Goal: Task Accomplishment & Management: Manage account settings

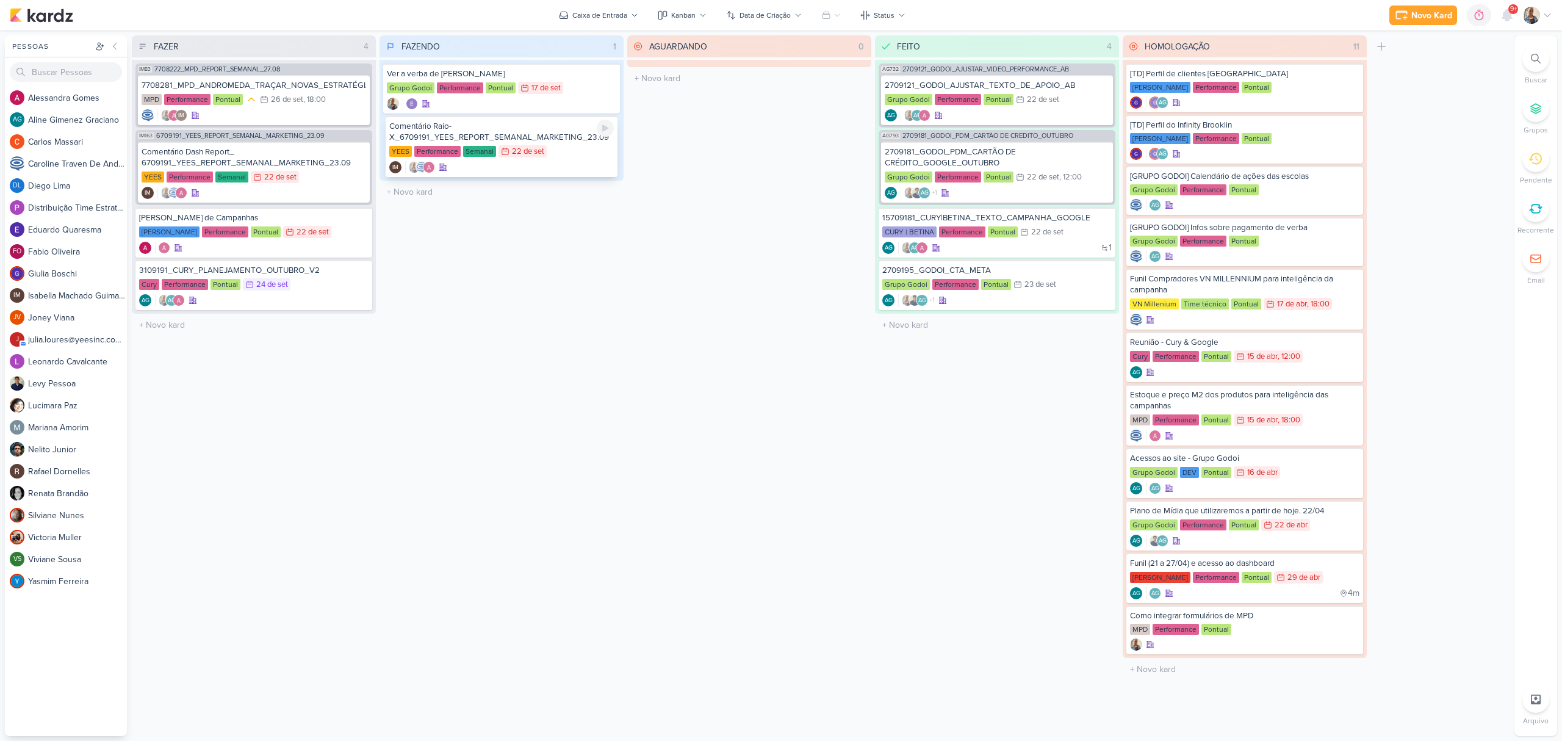
click at [493, 128] on div "Comentário Raio-X_6709191_YEES_REPORT_SEMANAL_MARKETING_23.09" at bounding box center [501, 132] width 225 height 22
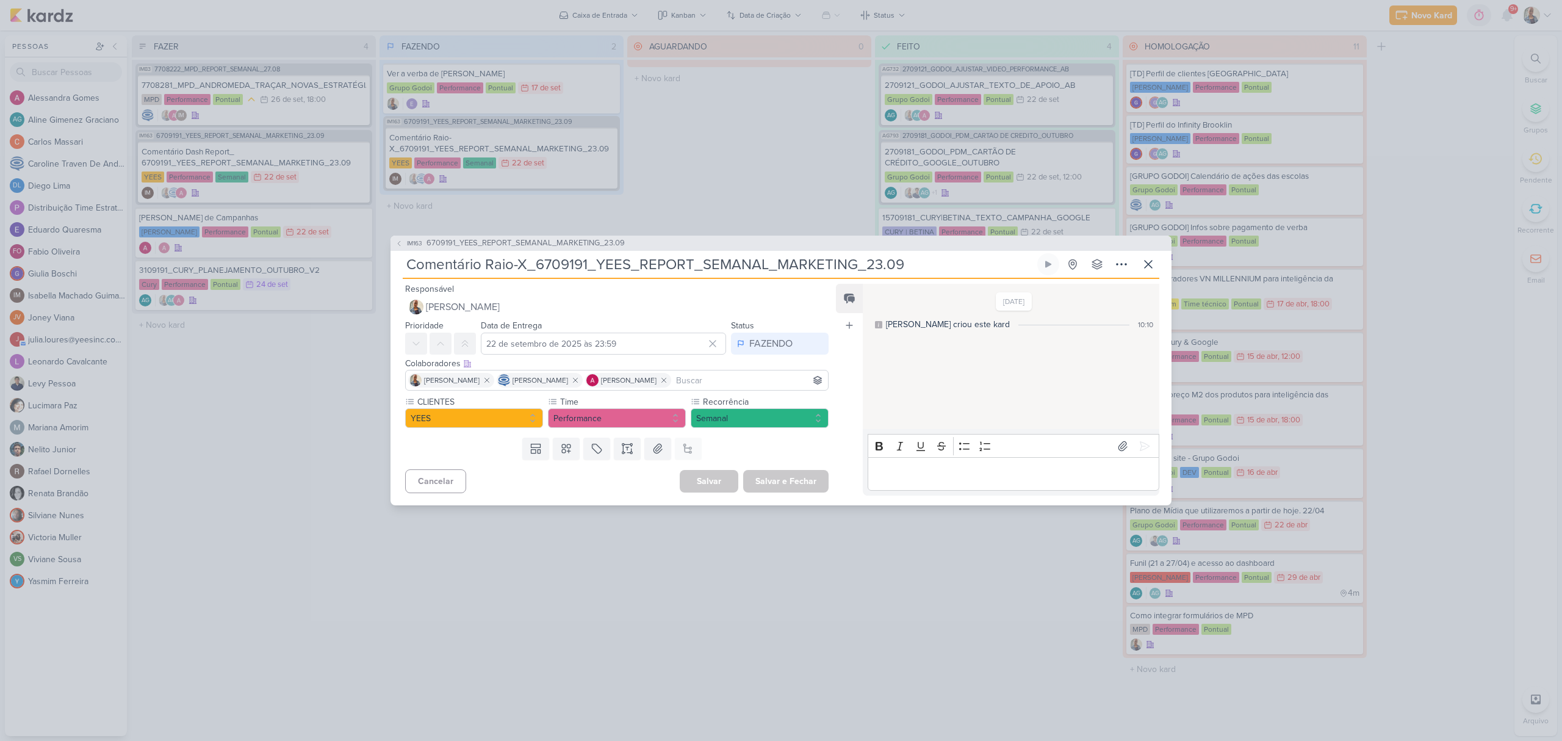
click at [891, 472] on p "Editor editing area: main" at bounding box center [1013, 474] width 279 height 15
click at [1140, 440] on icon at bounding box center [1145, 446] width 12 height 12
click at [801, 351] on button "FAZENDO" at bounding box center [780, 344] width 98 height 22
click at [775, 422] on button "FEITO" at bounding box center [773, 432] width 109 height 20
click at [788, 482] on button "Salvar e Fechar" at bounding box center [785, 481] width 85 height 23
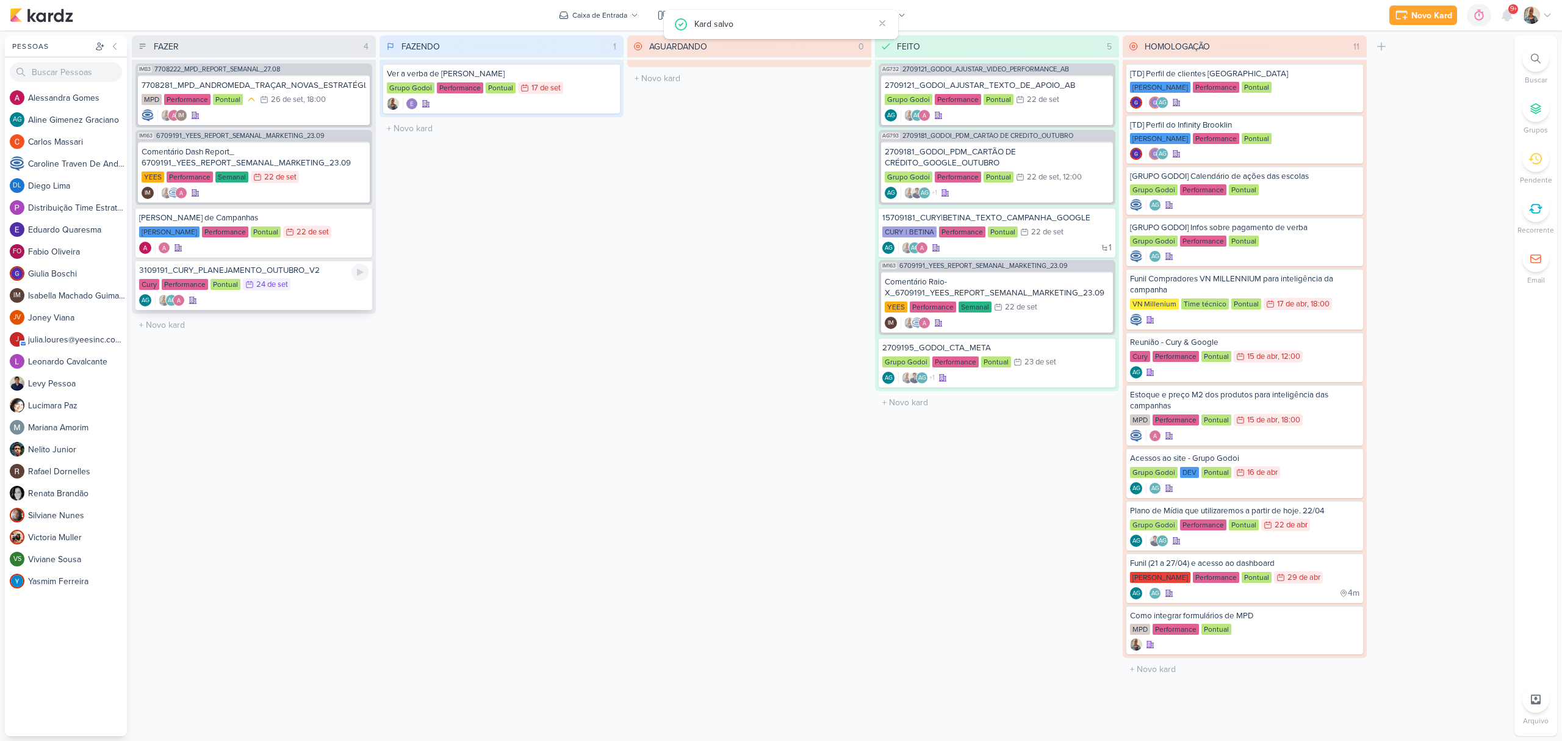
click at [299, 298] on div "AG AG" at bounding box center [253, 300] width 229 height 12
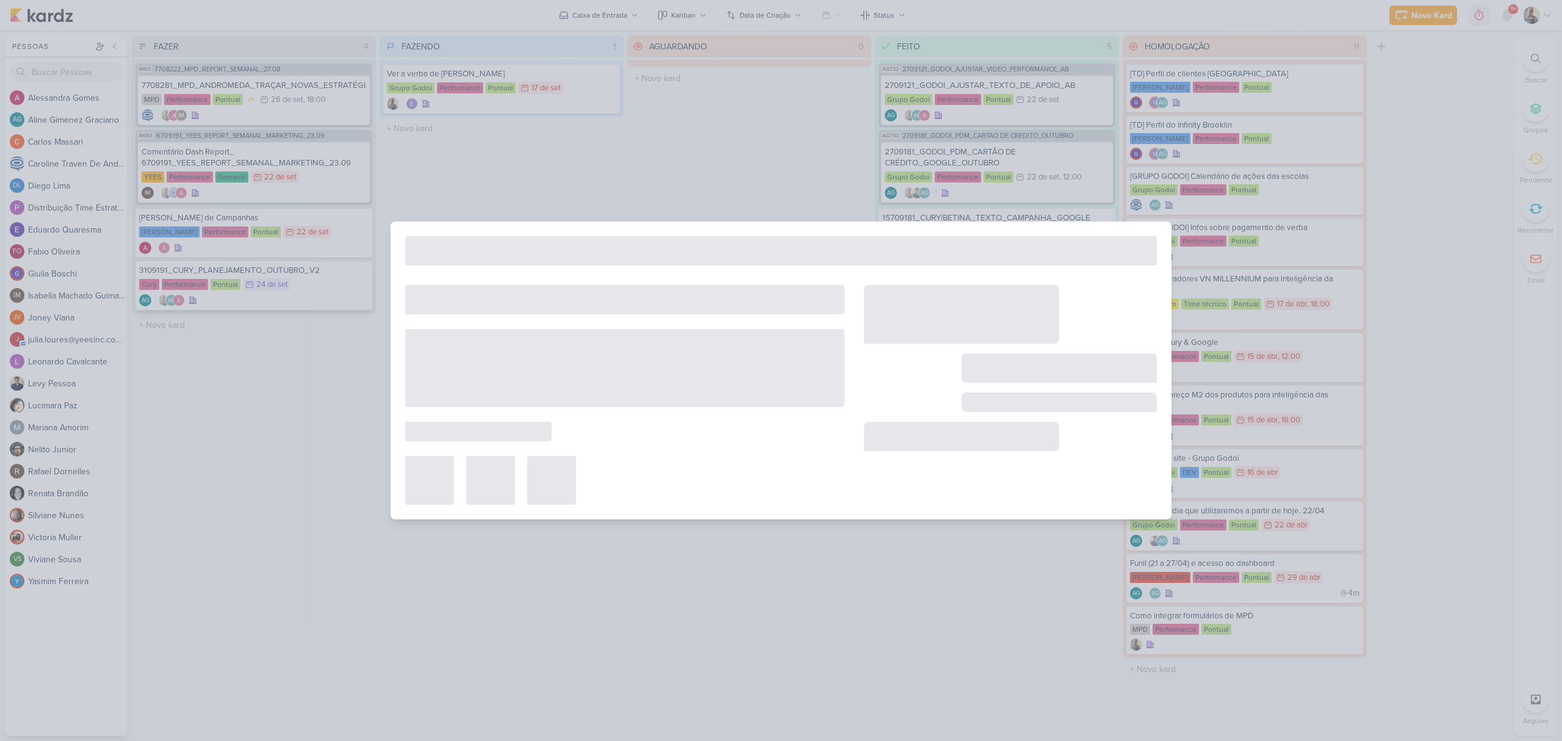
type input "3109191_CURY_PLANEJAMENTO_OUTUBRO_V2"
type input "24 de setembro de 2025 às 23:59"
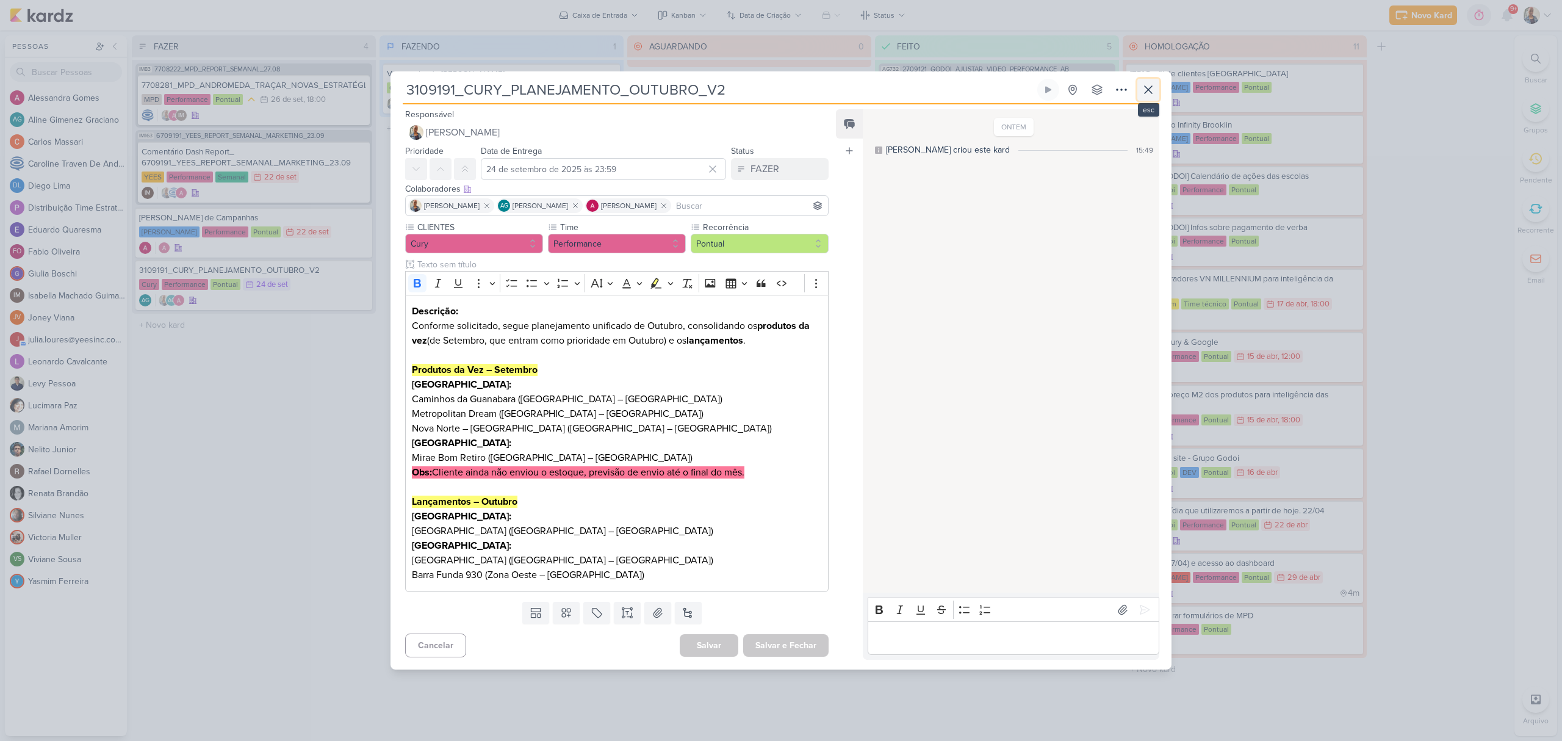
click at [1145, 98] on button at bounding box center [1148, 90] width 22 height 22
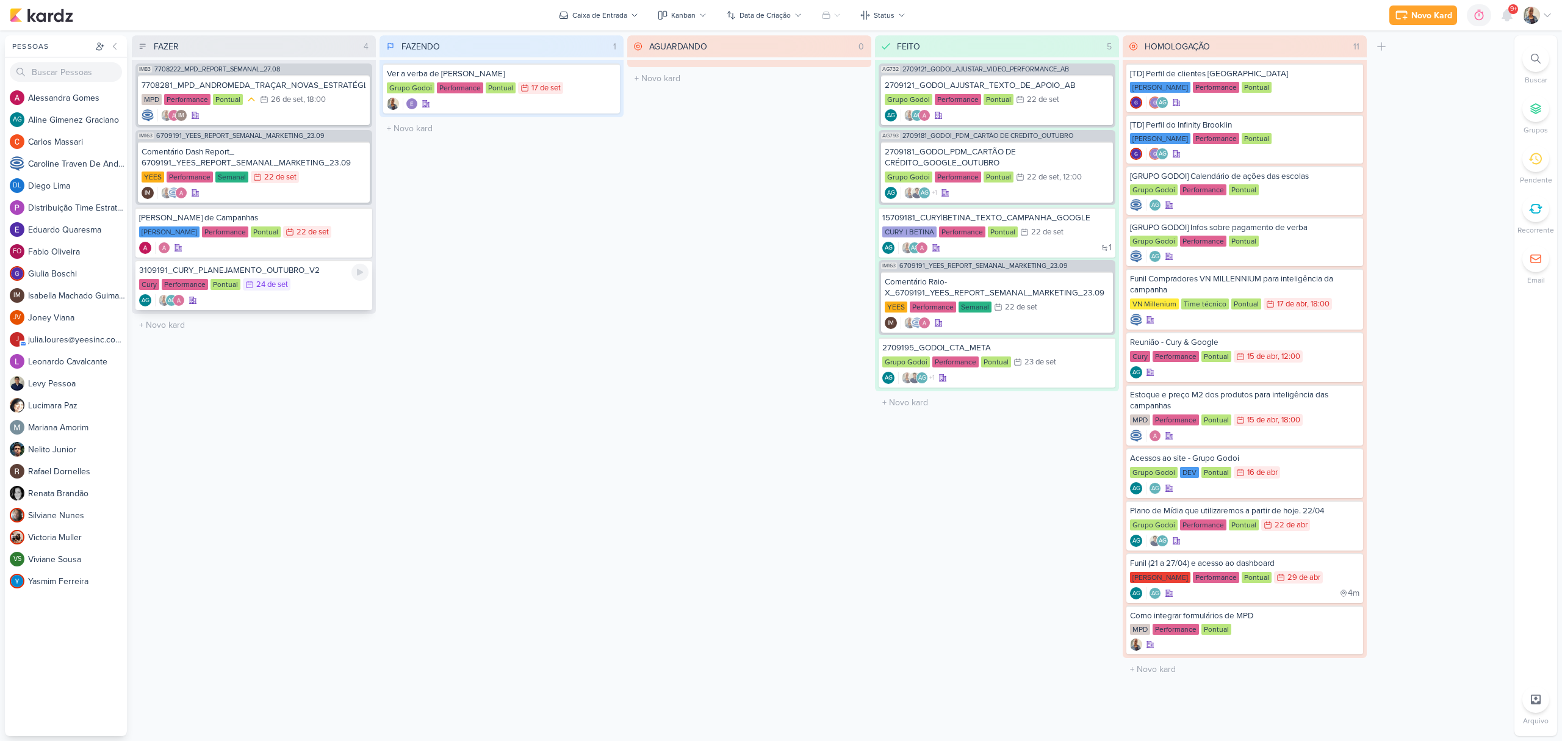
click at [333, 303] on div "AG AG" at bounding box center [253, 300] width 229 height 12
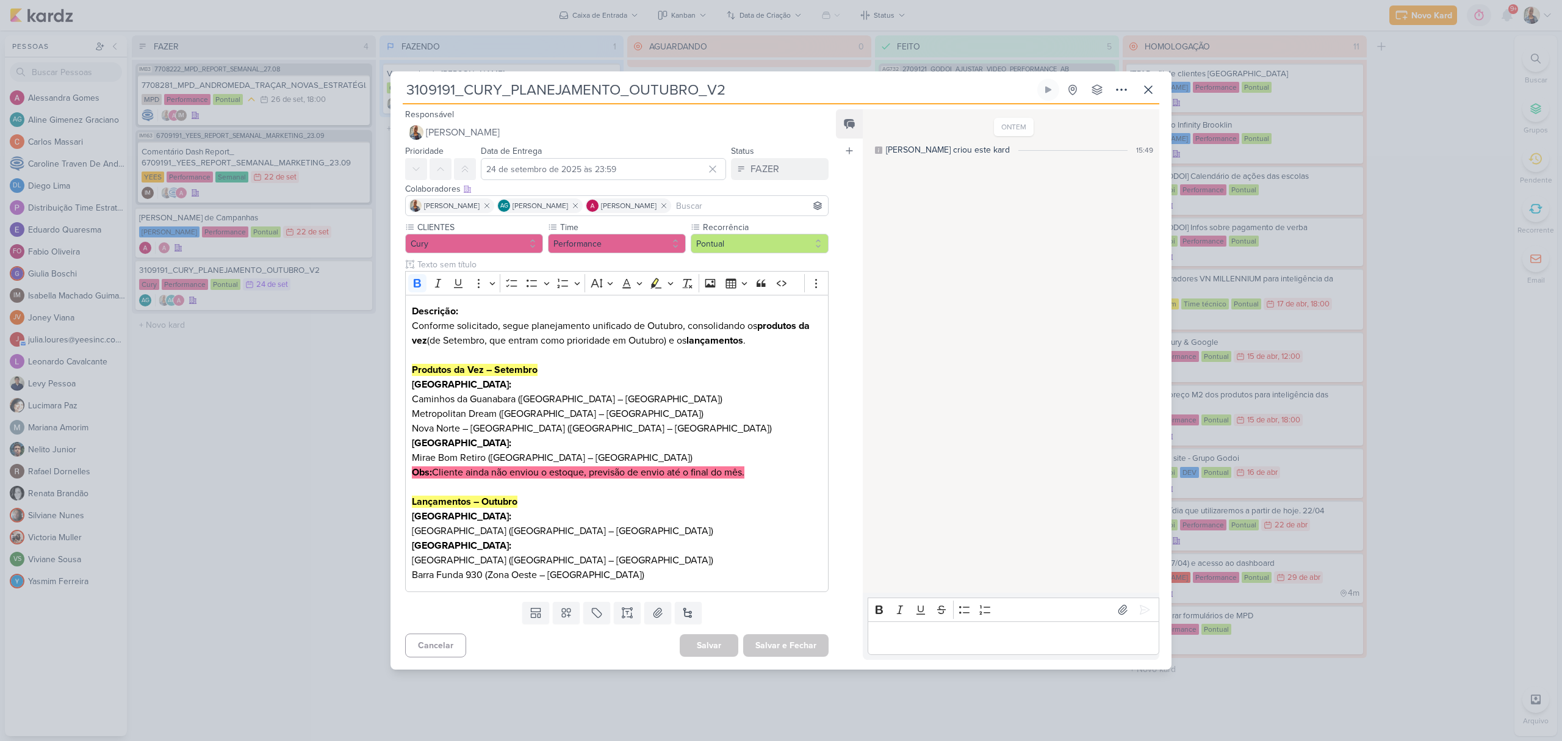
click at [935, 641] on p "Editor editing area: main" at bounding box center [1013, 637] width 279 height 15
click at [1011, 618] on p "Todo kardz que vier de Cury com esse planejamento precisa do prazo de 5 dias. E…" at bounding box center [1013, 623] width 279 height 44
click at [1111, 628] on p "Todo kardz que vier de Cury com esse planejamento precisa do prazo de 5 dias. E…" at bounding box center [1013, 623] width 279 height 44
click at [1006, 621] on p "Todo kardz que vier de Cury com esse planejamento precisa do prazo de 5 dias. E…" at bounding box center [1013, 623] width 279 height 44
click at [1109, 626] on p "Todo kardz que vier de Cury com esse planejamento precisa do prazo de 5 dias. E…" at bounding box center [1013, 623] width 279 height 44
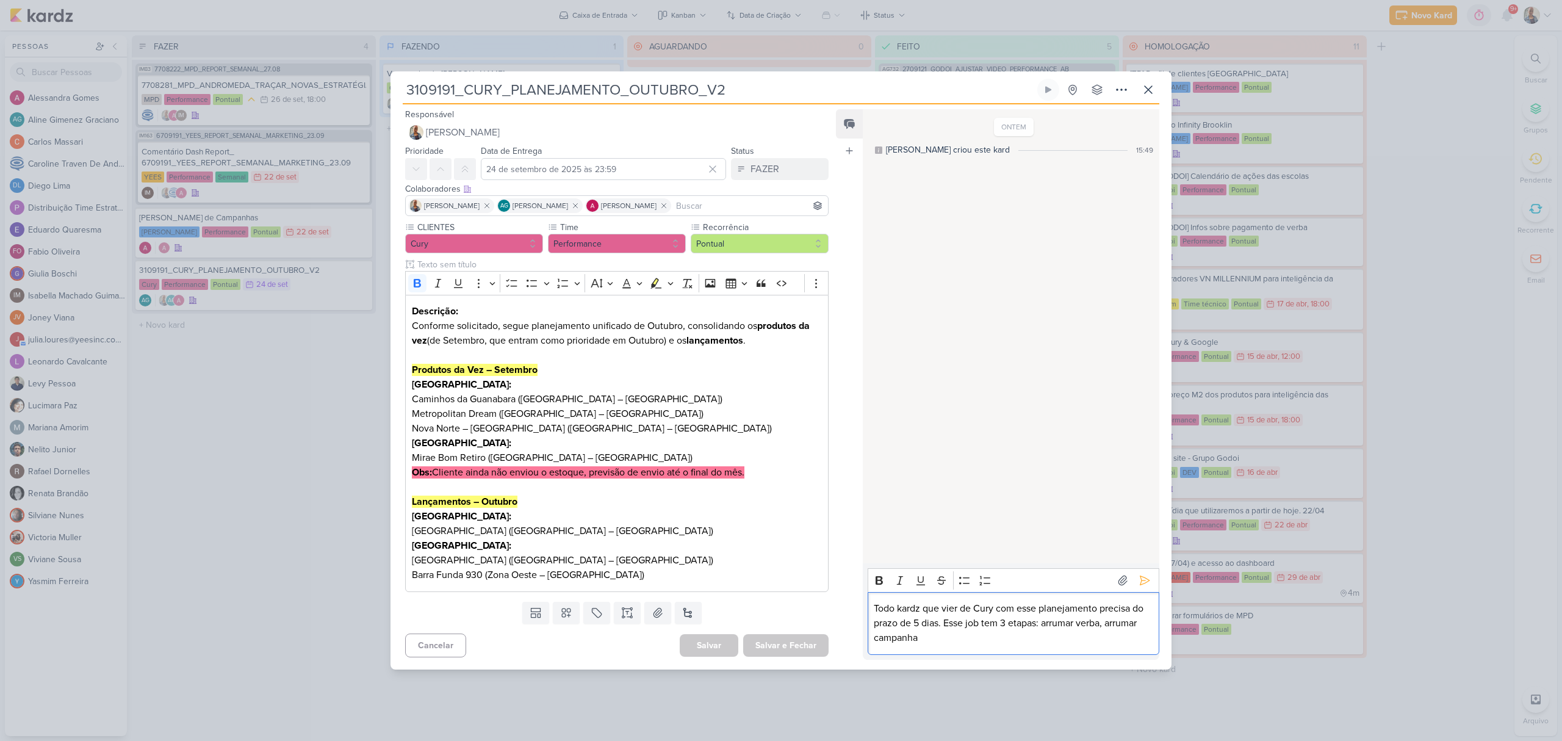
click at [873, 640] on div "Todo kardz que vier de Cury com esse planejamento precisa do prazo de 5 dias. E…" at bounding box center [1014, 623] width 292 height 63
click at [1004, 623] on p "Todo kardz que vier de Cury com esse planejamento precisa do prazo de 5 dias. E…" at bounding box center [1013, 623] width 279 height 44
drag, startPoint x: 1048, startPoint y: 621, endPoint x: 1111, endPoint y: 625, distance: 63.0
click at [1111, 625] on p "Todo kardz que vier de Cury com esse planejamento precisa do prazo de 5 dias. E…" at bounding box center [1013, 623] width 279 height 44
click at [1030, 643] on p "Todo kardz que vier de Cury com esse planejamento precisa do prazo de 5 dias. E…" at bounding box center [1013, 623] width 279 height 44
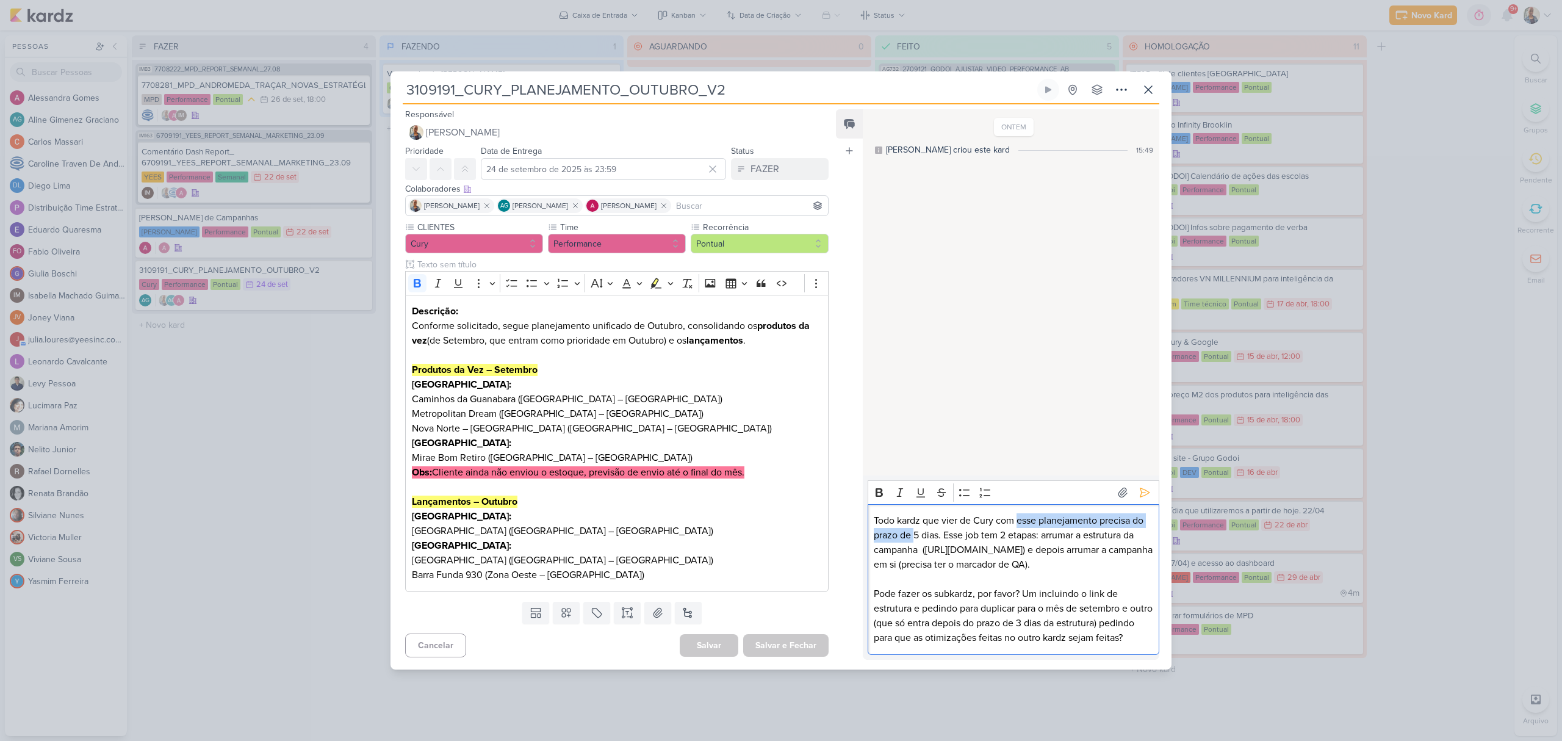
drag, startPoint x: 915, startPoint y: 489, endPoint x: 1019, endPoint y: 485, distance: 103.9
click at [1019, 513] on p "Todo kardz que vier de Cury com esse planejamento precisa do prazo de 5 dias. E…" at bounding box center [1013, 542] width 279 height 59
click at [1016, 513] on p "Todo kardz que vier de Cury com esse planejamento precisa do prazo de 5 dias. E…" at bounding box center [1013, 542] width 279 height 59
drag, startPoint x: 879, startPoint y: 577, endPoint x: 1023, endPoint y: 582, distance: 143.5
click at [1023, 586] on p "Pode fazer os subkardz, por favor? Um incluindo o link de estrutura e pedindo p…" at bounding box center [1013, 615] width 279 height 59
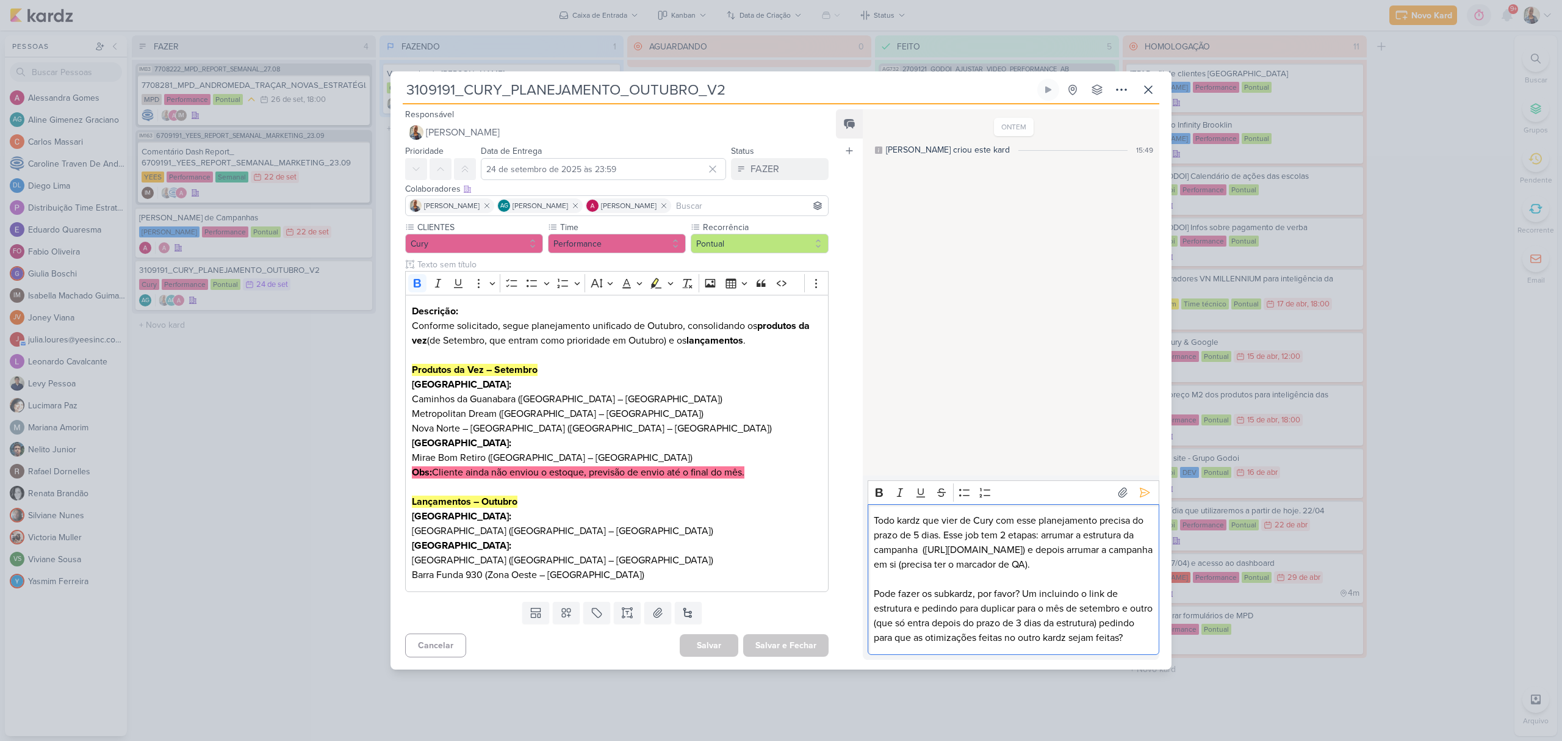
click at [1030, 603] on p "Pode fazer os subkardz, por favor? Um incluindo o link de estrutura e pedindo p…" at bounding box center [1013, 615] width 279 height 59
click at [1146, 483] on button at bounding box center [1145, 493] width 20 height 20
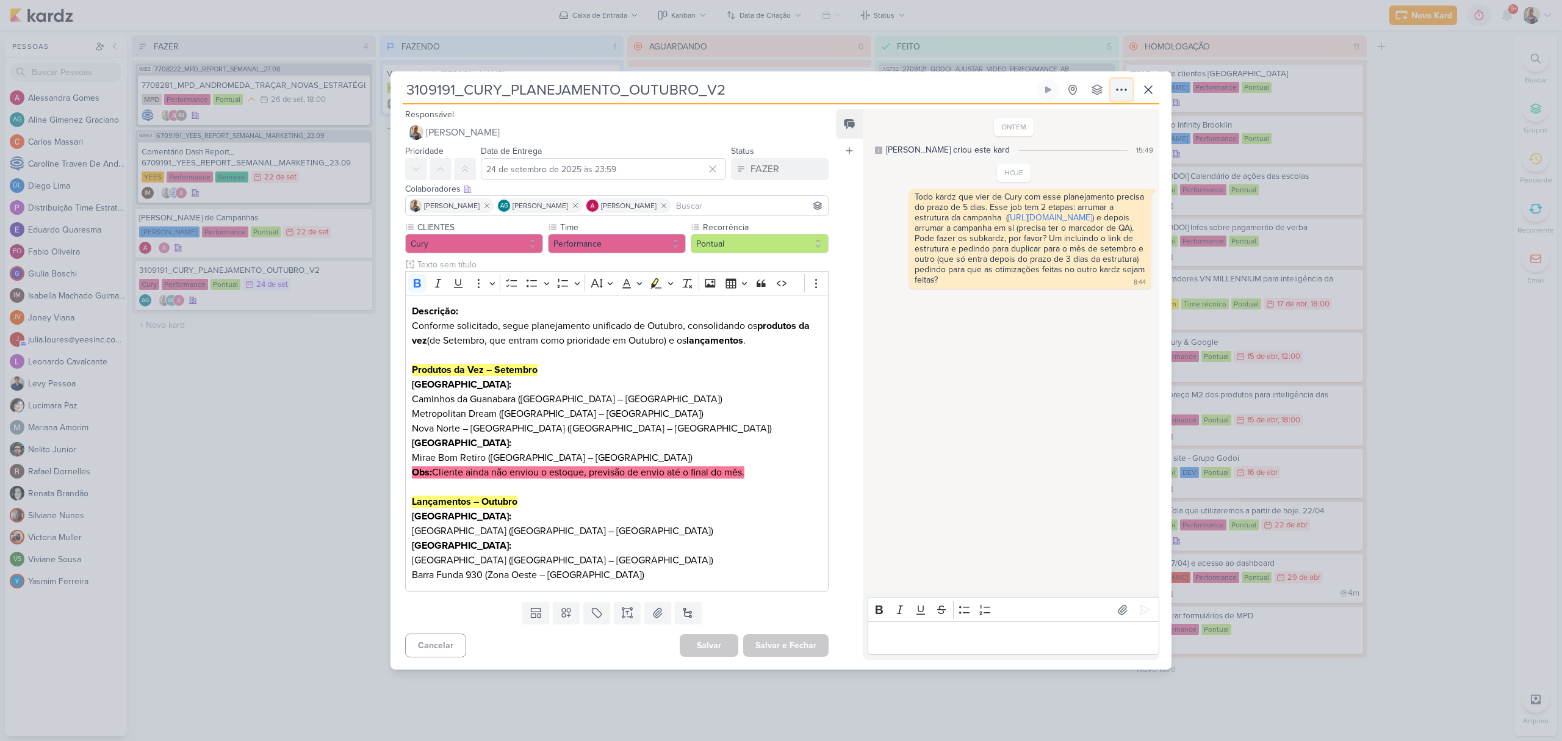
click at [1124, 96] on icon at bounding box center [1121, 89] width 15 height 15
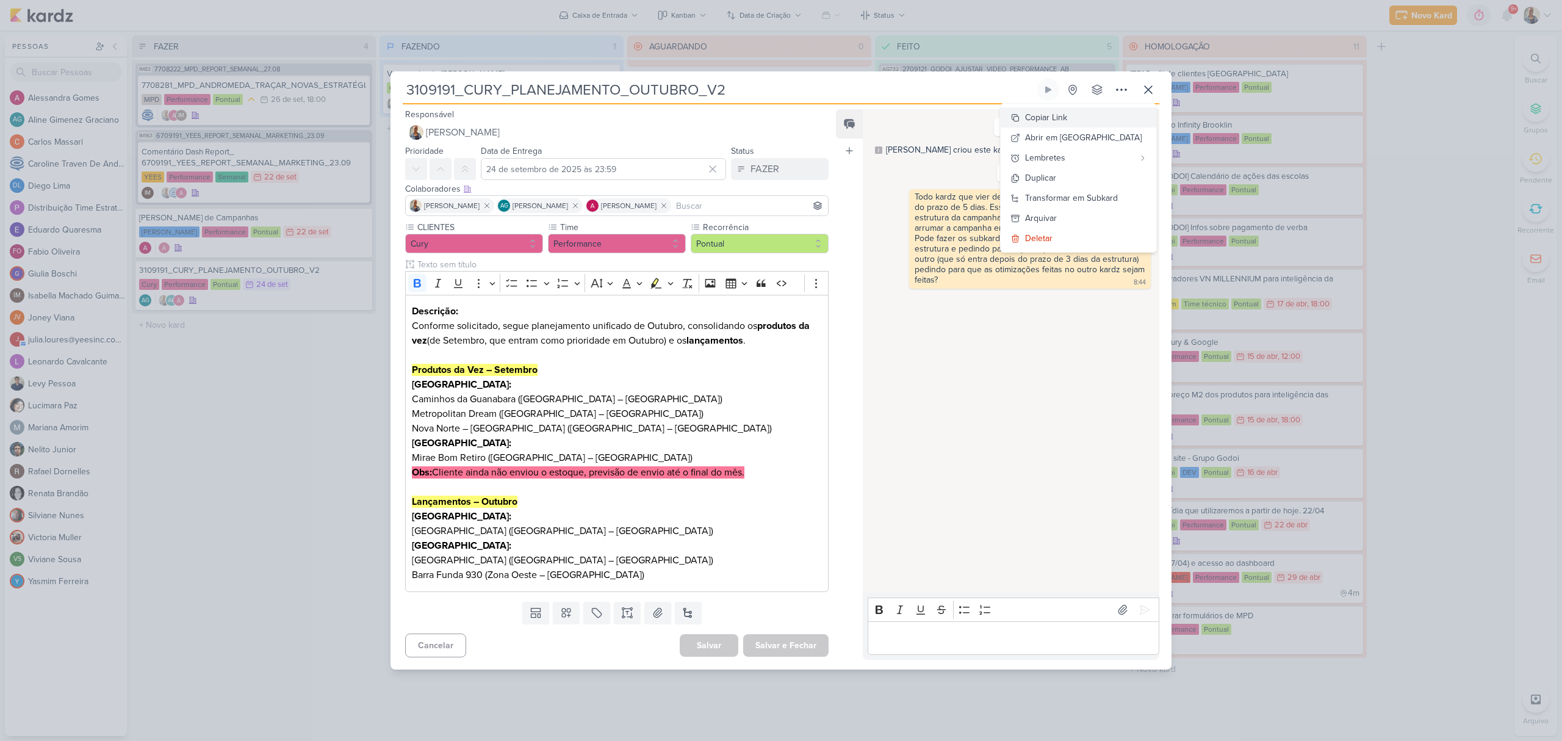
click at [1108, 115] on button "Copiar Link" at bounding box center [1079, 117] width 156 height 20
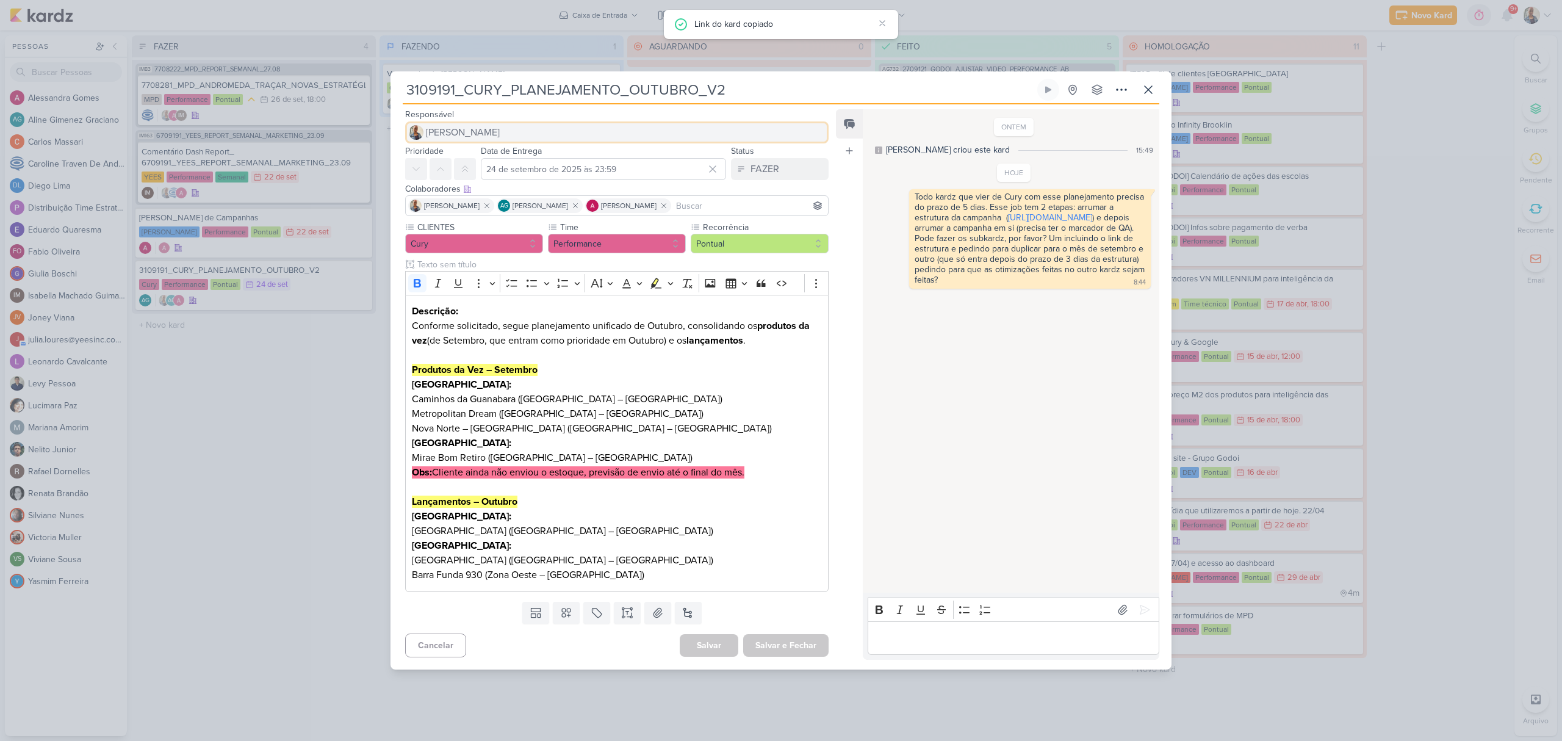
click at [501, 132] on button "[PERSON_NAME]" at bounding box center [616, 132] width 423 height 22
type input "aline"
click at [492, 150] on div "[PERSON_NAME]" at bounding box center [460, 156] width 65 height 13
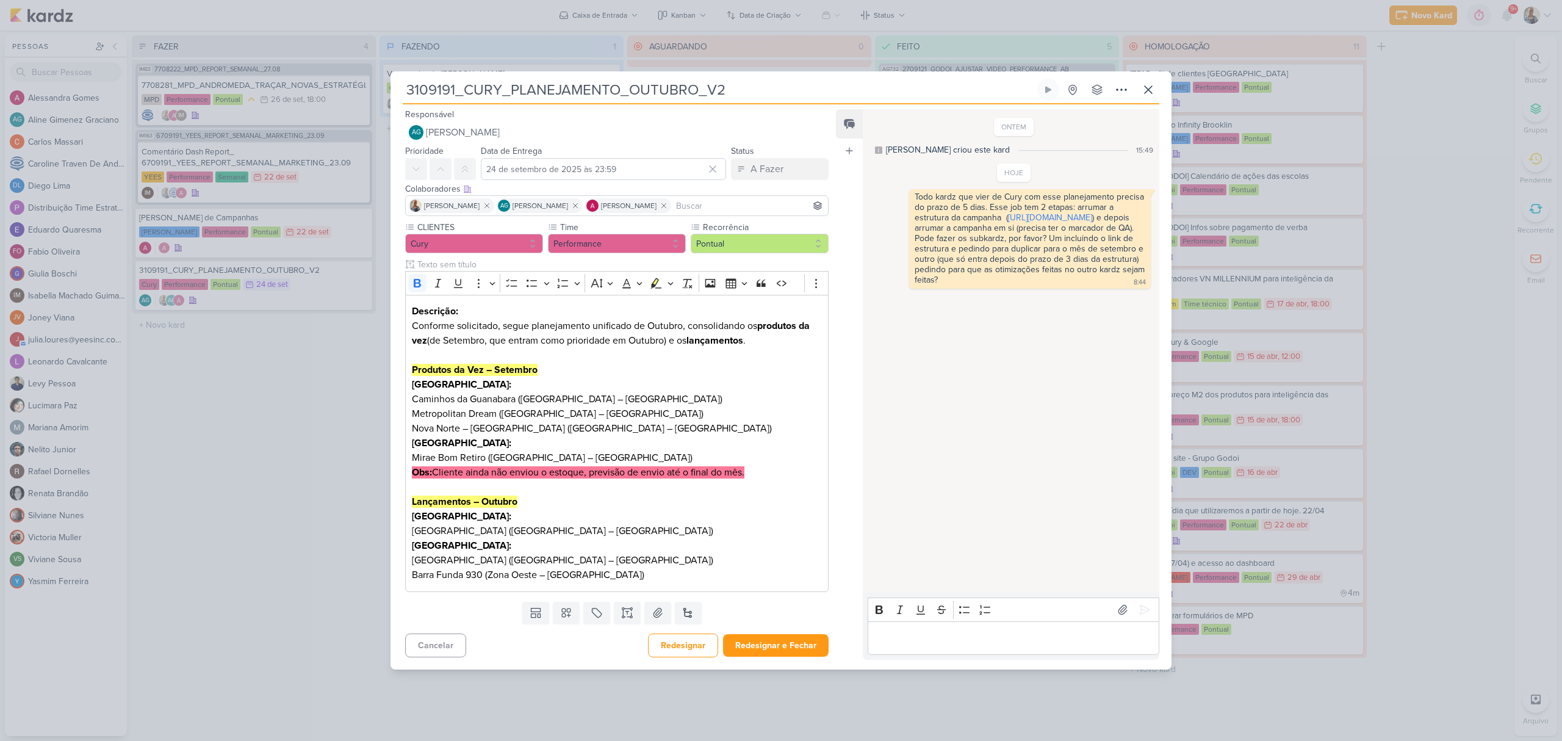
click at [786, 660] on div "Responsável AG Aline Gimenez Graciano AG Aline Gimenez Graciano Prioridade Data…" at bounding box center [781, 386] width 781 height 564
click at [779, 644] on button "Redesignar e Fechar" at bounding box center [776, 645] width 106 height 23
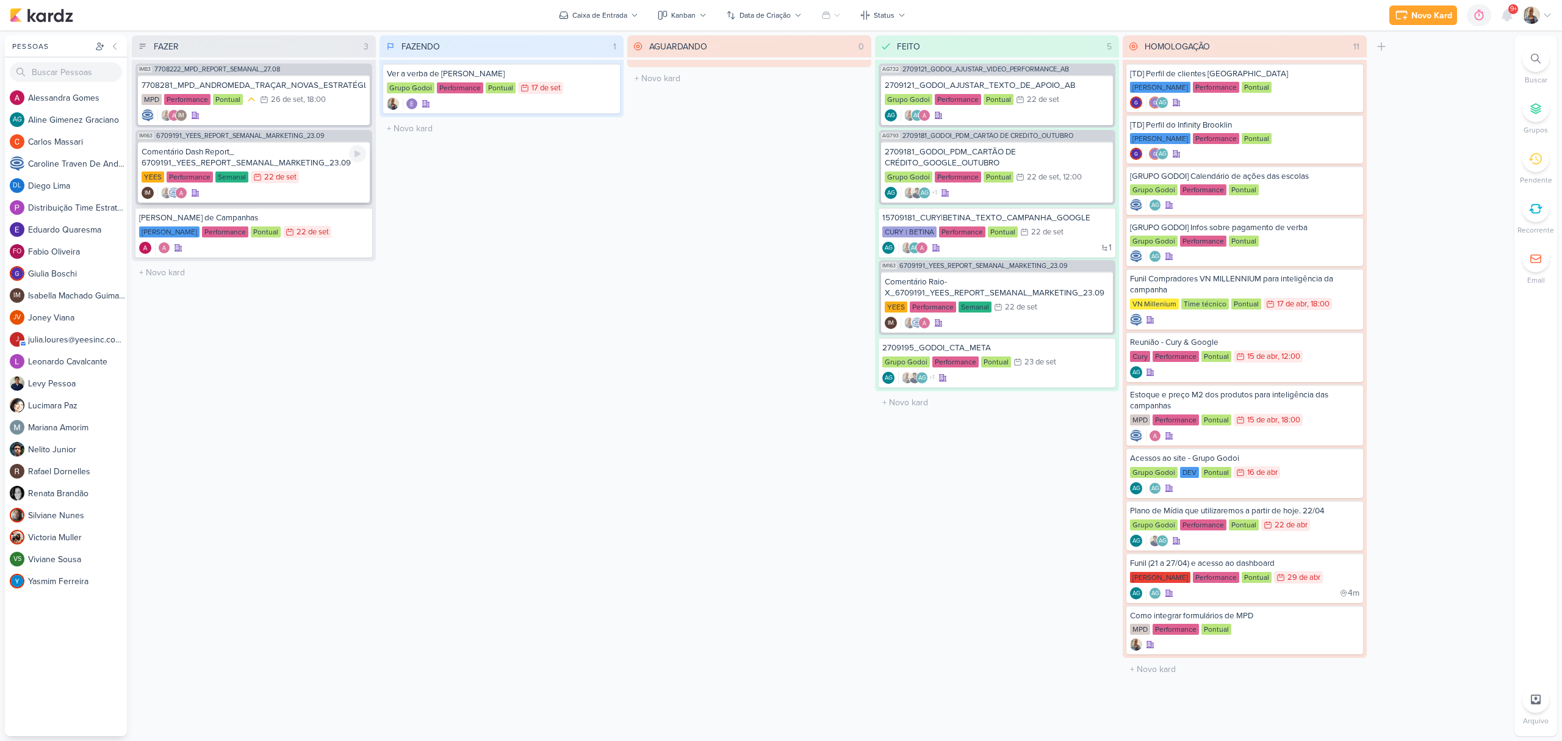
click at [259, 156] on div "Comentário Dash Report_ 6709191_YEES_REPORT_SEMANAL_MARKETING_23.09" at bounding box center [254, 157] width 225 height 22
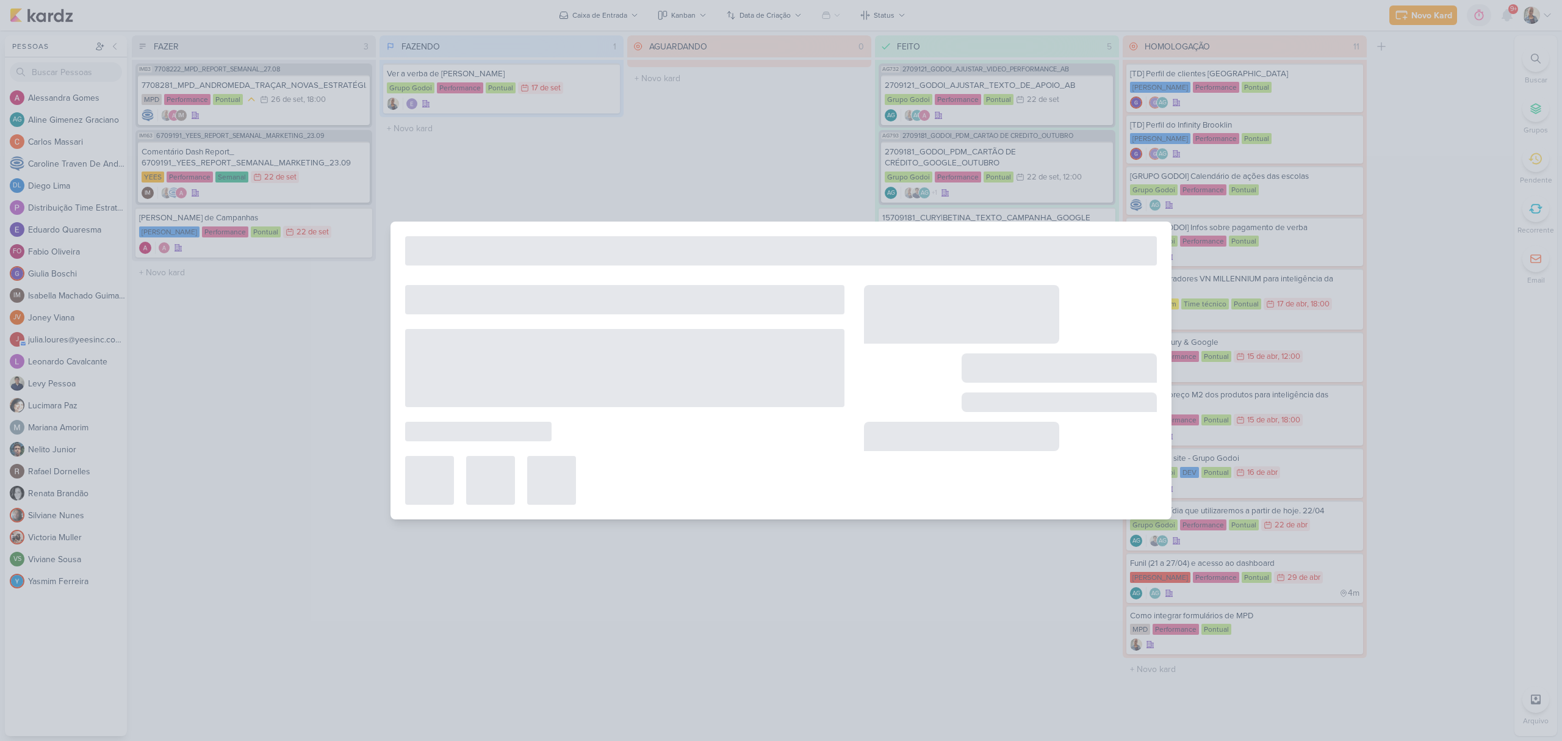
type input "Comentário Dash Report_ 6709191_YEES_REPORT_SEMANAL_MARKETING_23.09"
type input "22 de setembro de 2025 às 23:59"
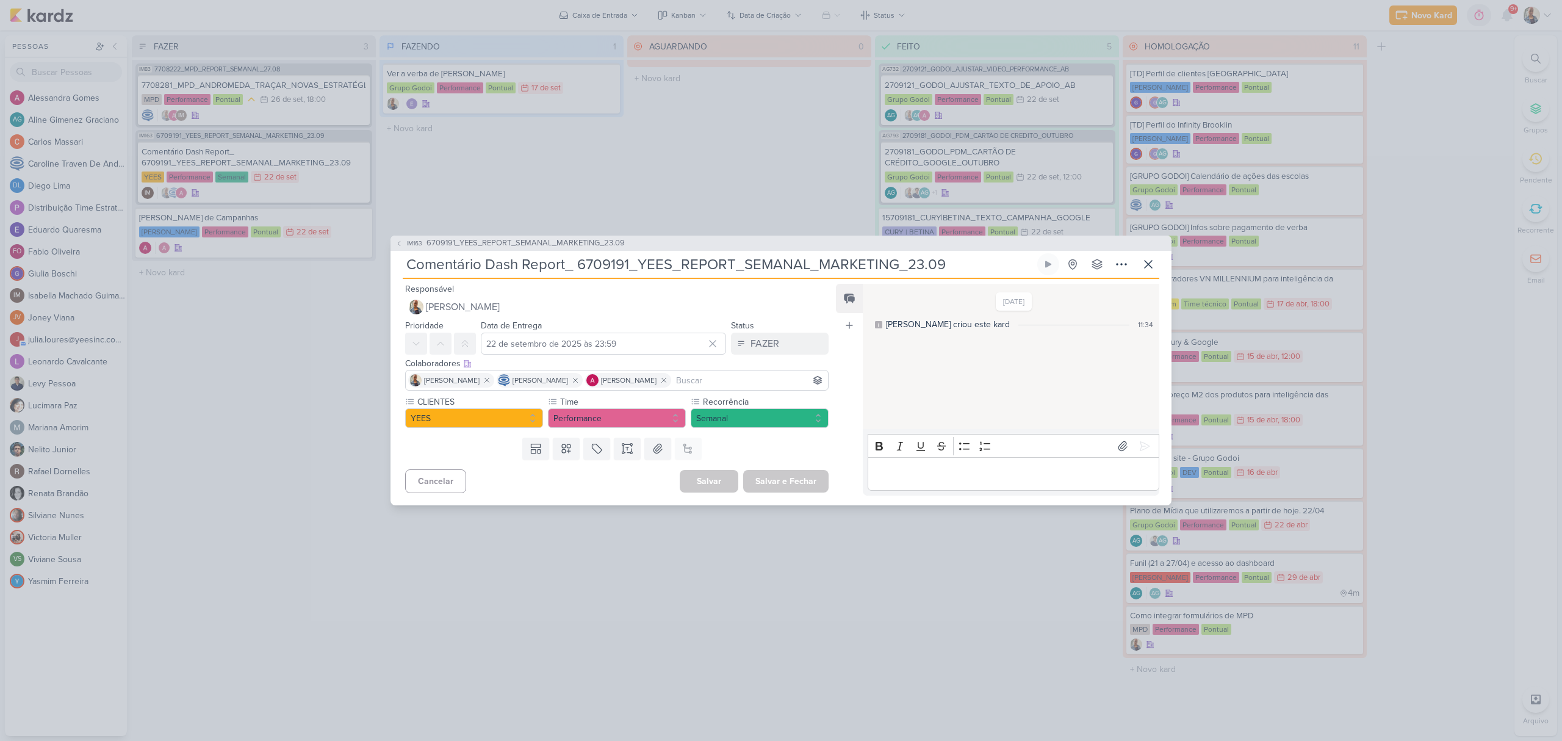
click at [948, 483] on div "Editor editing area: main" at bounding box center [1014, 474] width 292 height 34
click at [1140, 441] on icon at bounding box center [1144, 445] width 9 height 9
click at [807, 334] on button "FAZER" at bounding box center [780, 344] width 98 height 22
click at [765, 434] on button "FEITO" at bounding box center [773, 432] width 109 height 20
click at [781, 474] on button "Salvar e Fechar" at bounding box center [785, 481] width 85 height 23
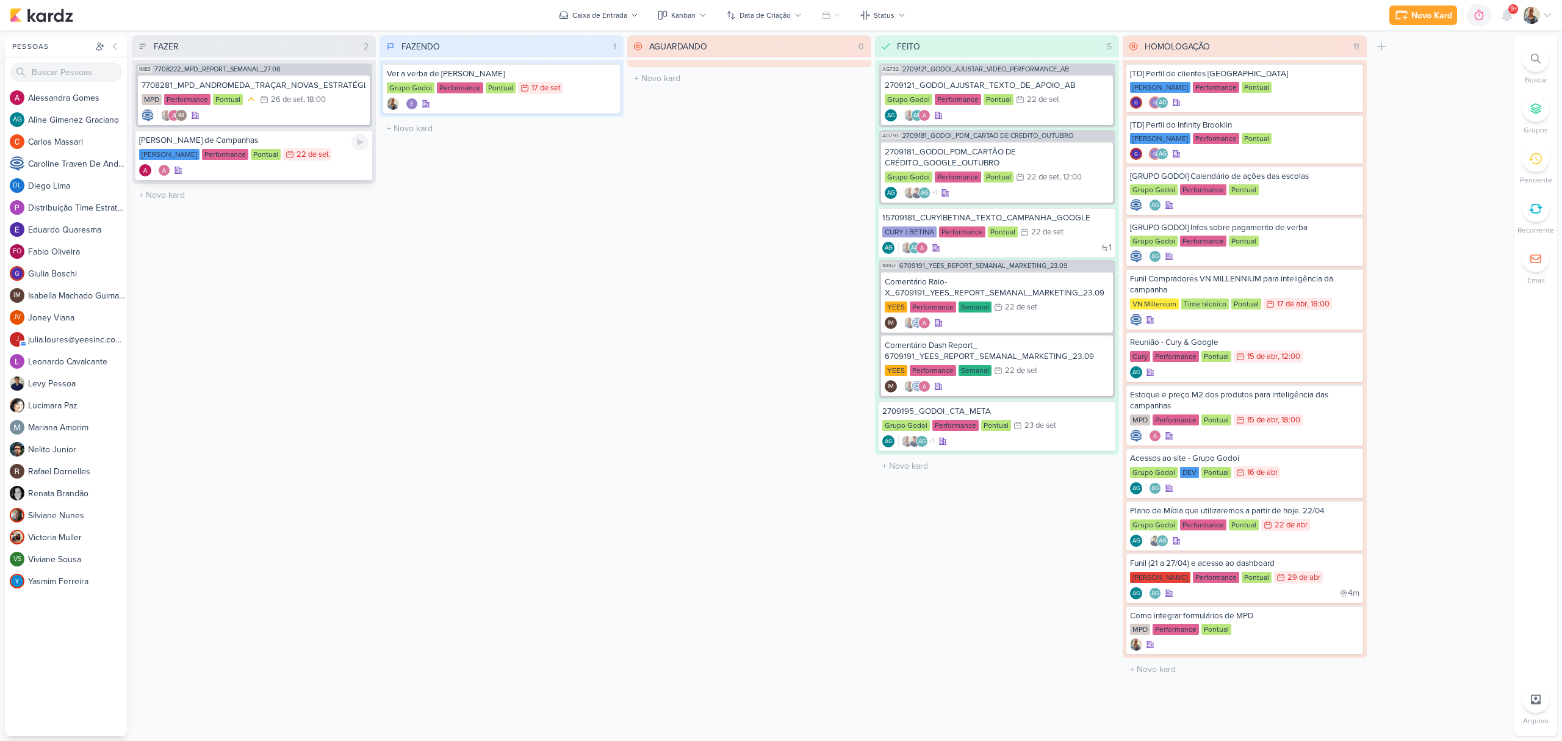
click at [315, 156] on div "22 de set" at bounding box center [313, 155] width 32 height 8
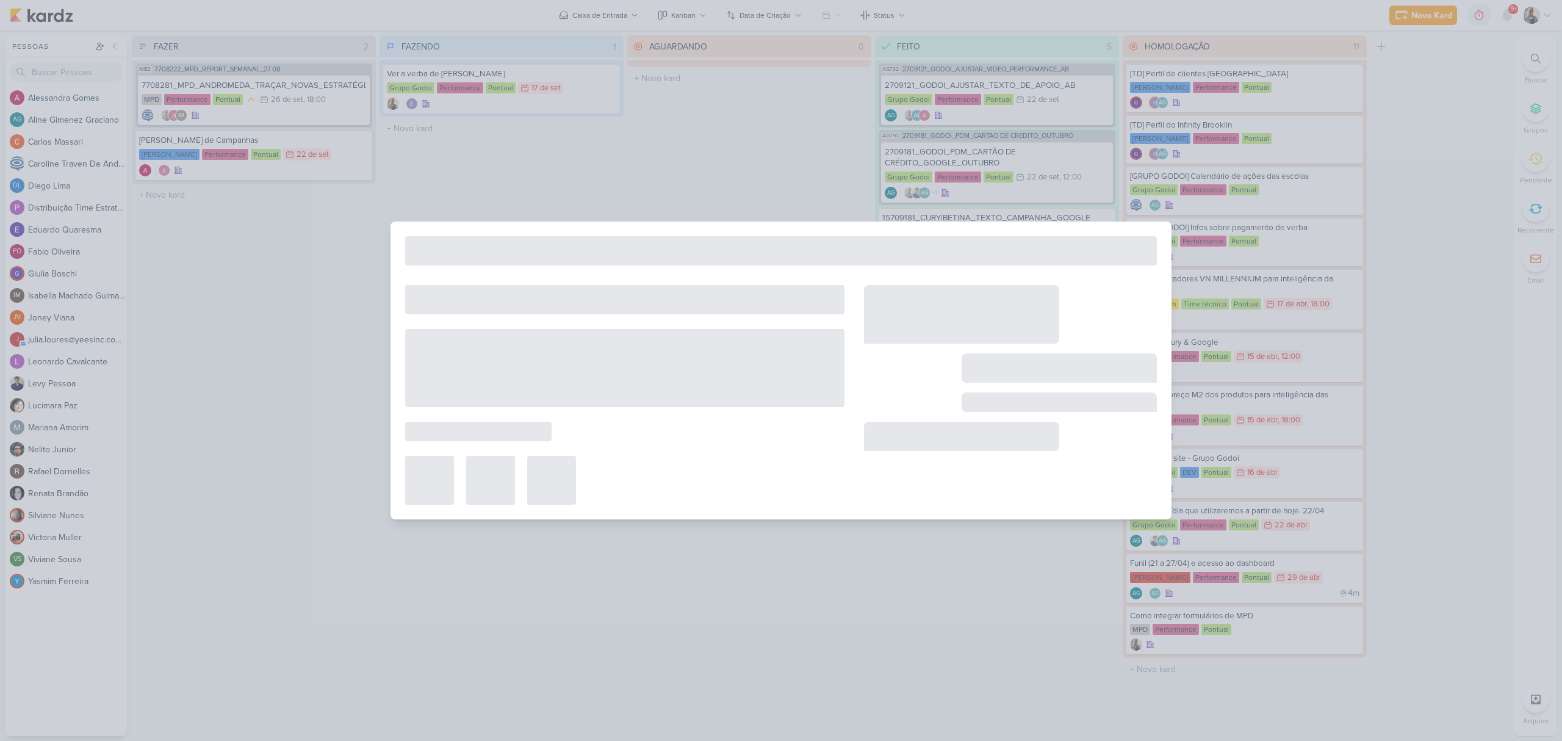
type input "[PERSON_NAME] de Campanhas"
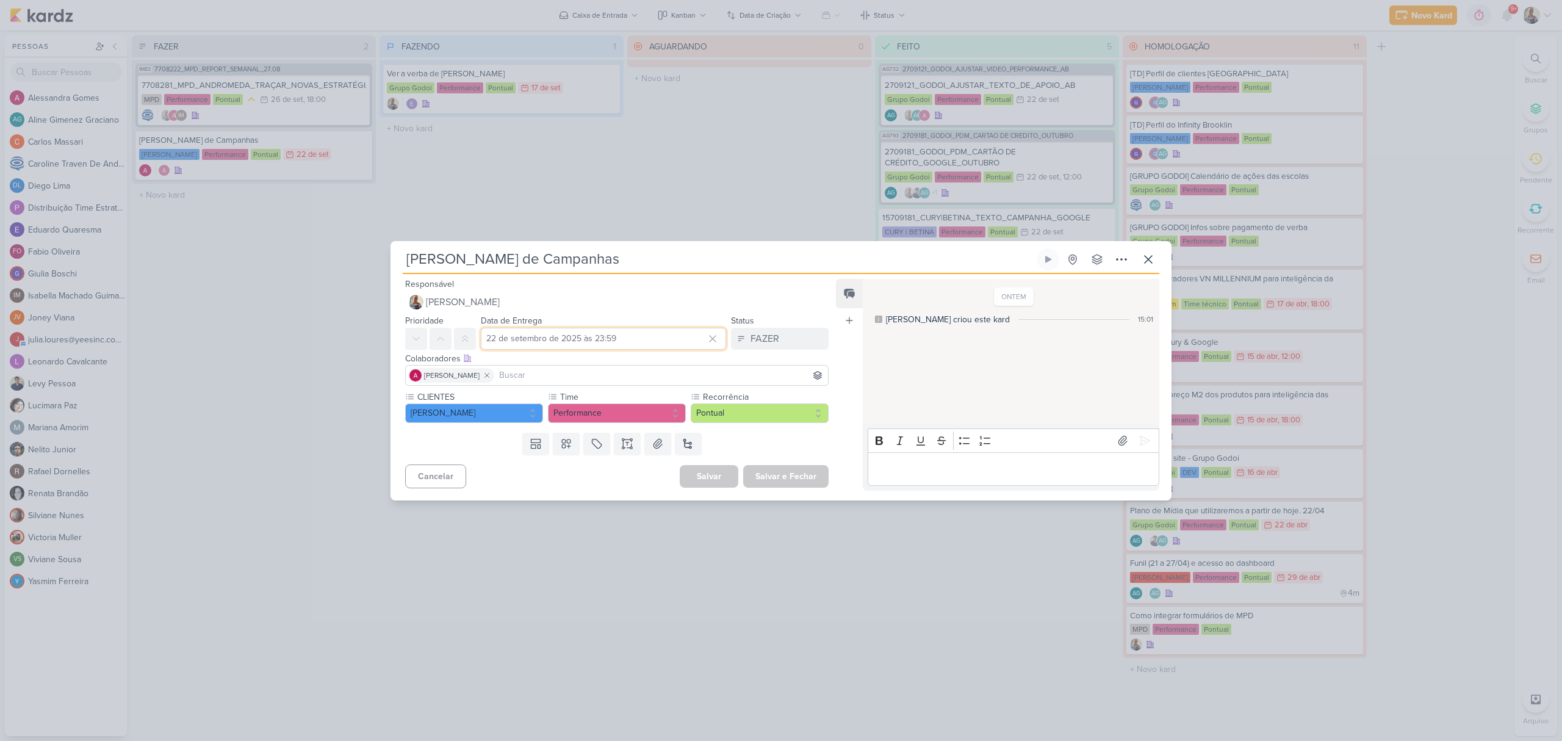
click at [517, 336] on input "22 de setembro de 2025 às 23:59" at bounding box center [603, 339] width 245 height 22
click at [645, 459] on div "24" at bounding box center [652, 455] width 19 height 18
type input "24 de setembro de 2025 às 23:59"
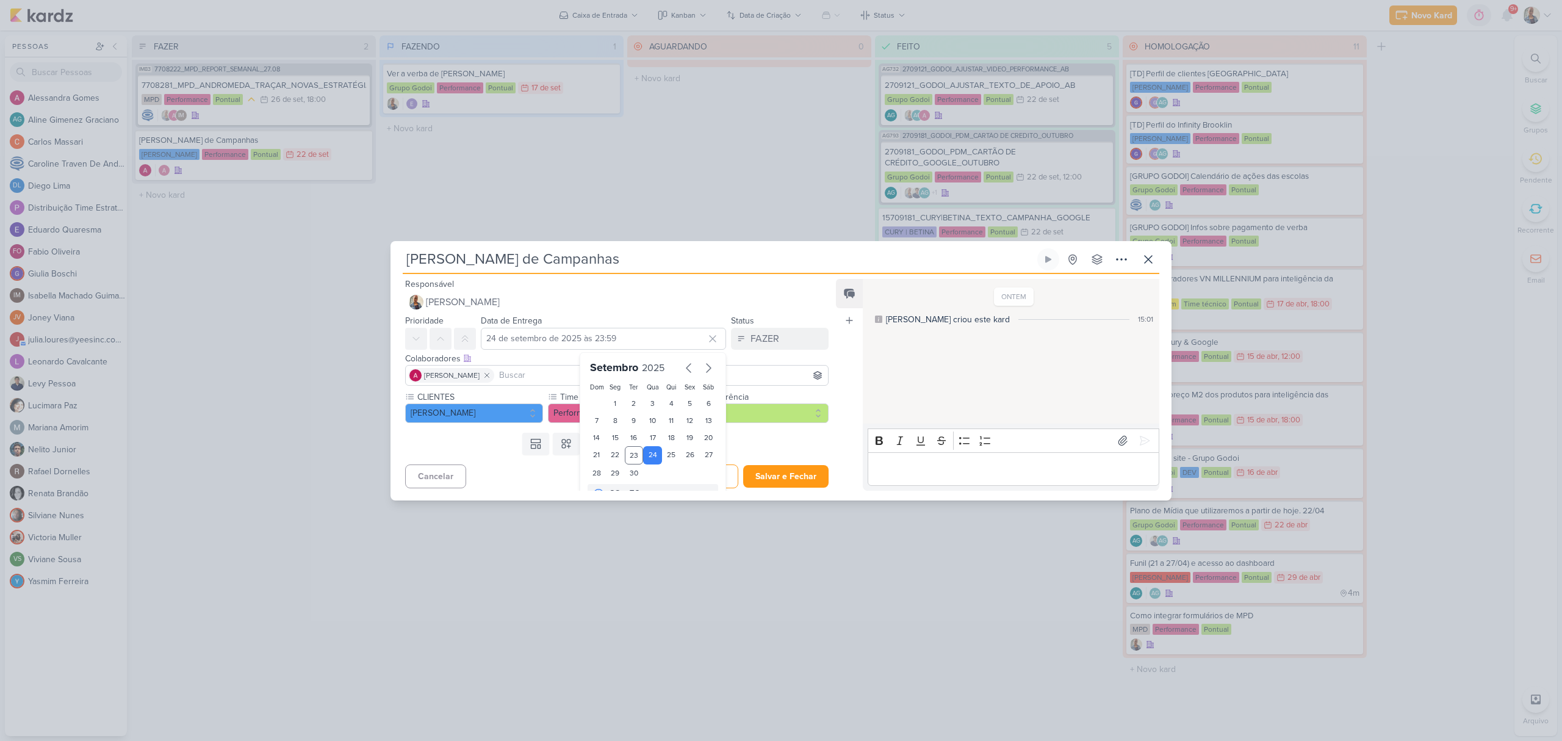
click at [752, 452] on div "Templates Campos Personalizados Marcadores Caixa De Texto Anexo Novo Subkard" at bounding box center [612, 444] width 443 height 32
click at [758, 472] on button "Salvar e Fechar" at bounding box center [785, 476] width 85 height 23
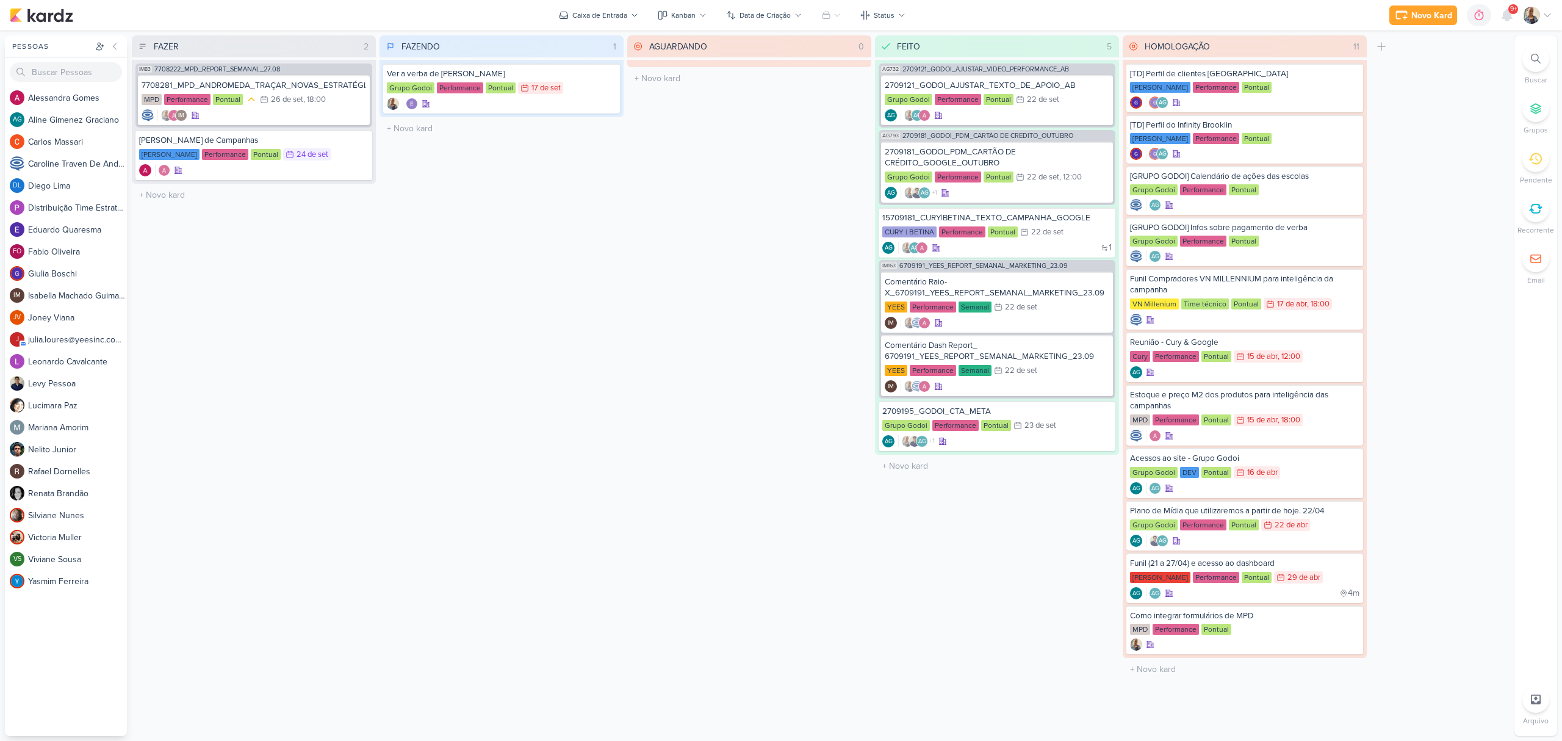
click at [1529, 65] on div at bounding box center [1535, 58] width 27 height 27
paste input "1708121"
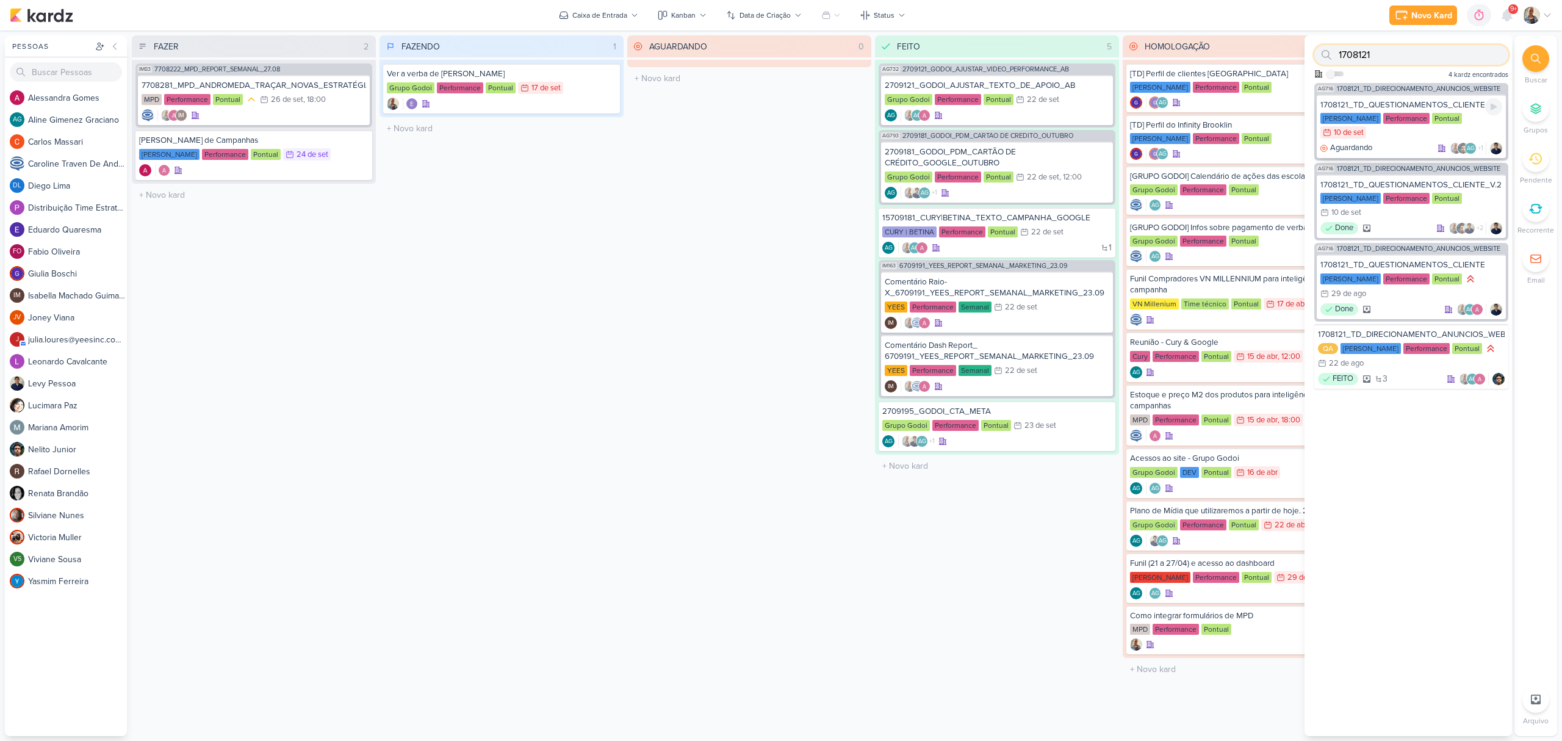
type input "1708121"
click at [1391, 138] on div "[PERSON_NAME] Performance Pontual 10/9 [DATE]" at bounding box center [1411, 126] width 182 height 27
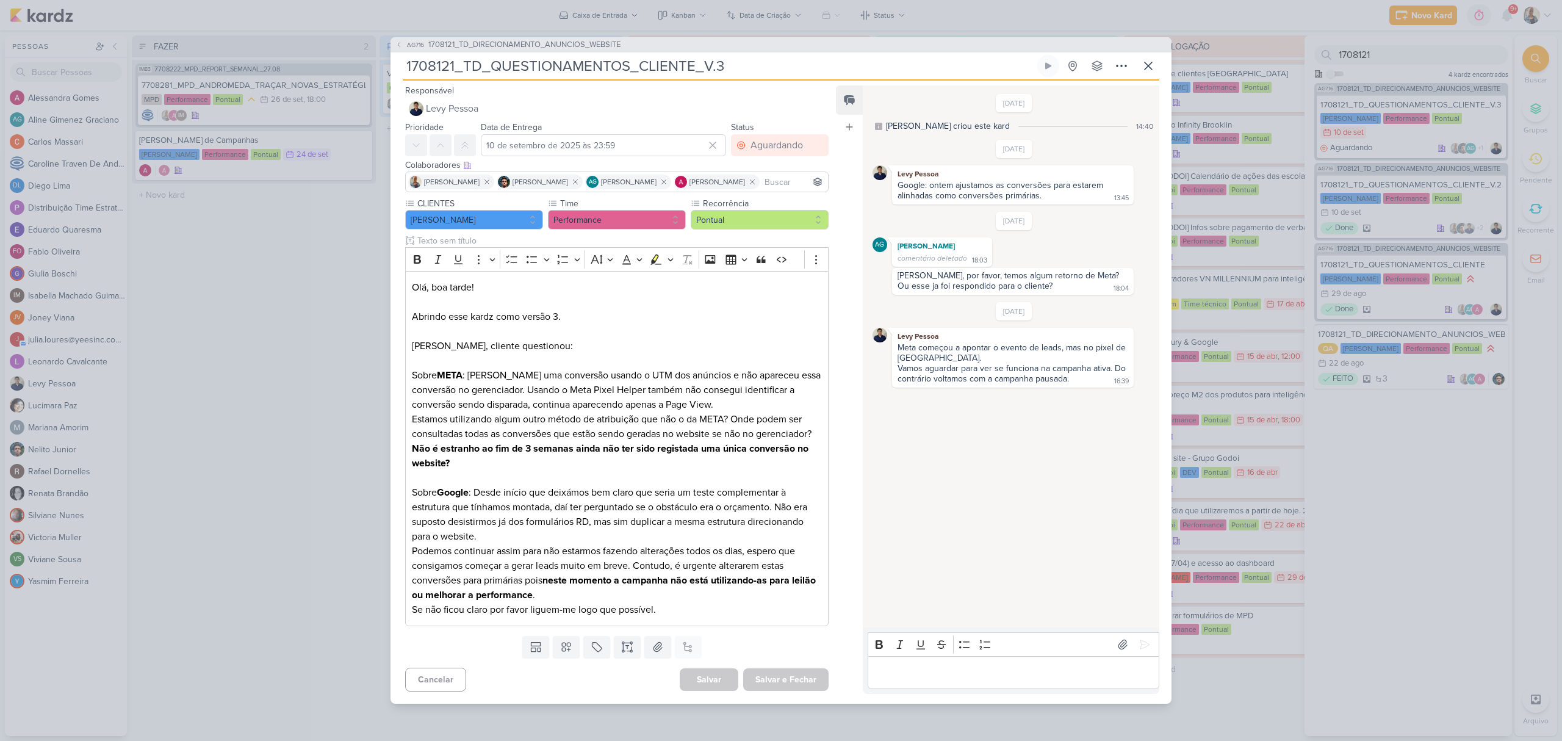
click at [931, 653] on div "Bold Italic Underline Strikethrough Bulleted List Numbered List" at bounding box center [1013, 644] width 286 height 23
click at [934, 669] on p "Editor editing area: main" at bounding box center [1013, 672] width 279 height 15
click at [879, 648] on p "o [PERSON_NAME] já respondeu no grupo na semana passada. Começou a apontar os p…" at bounding box center [1013, 658] width 279 height 44
click at [1139, 619] on icon at bounding box center [1145, 615] width 12 height 12
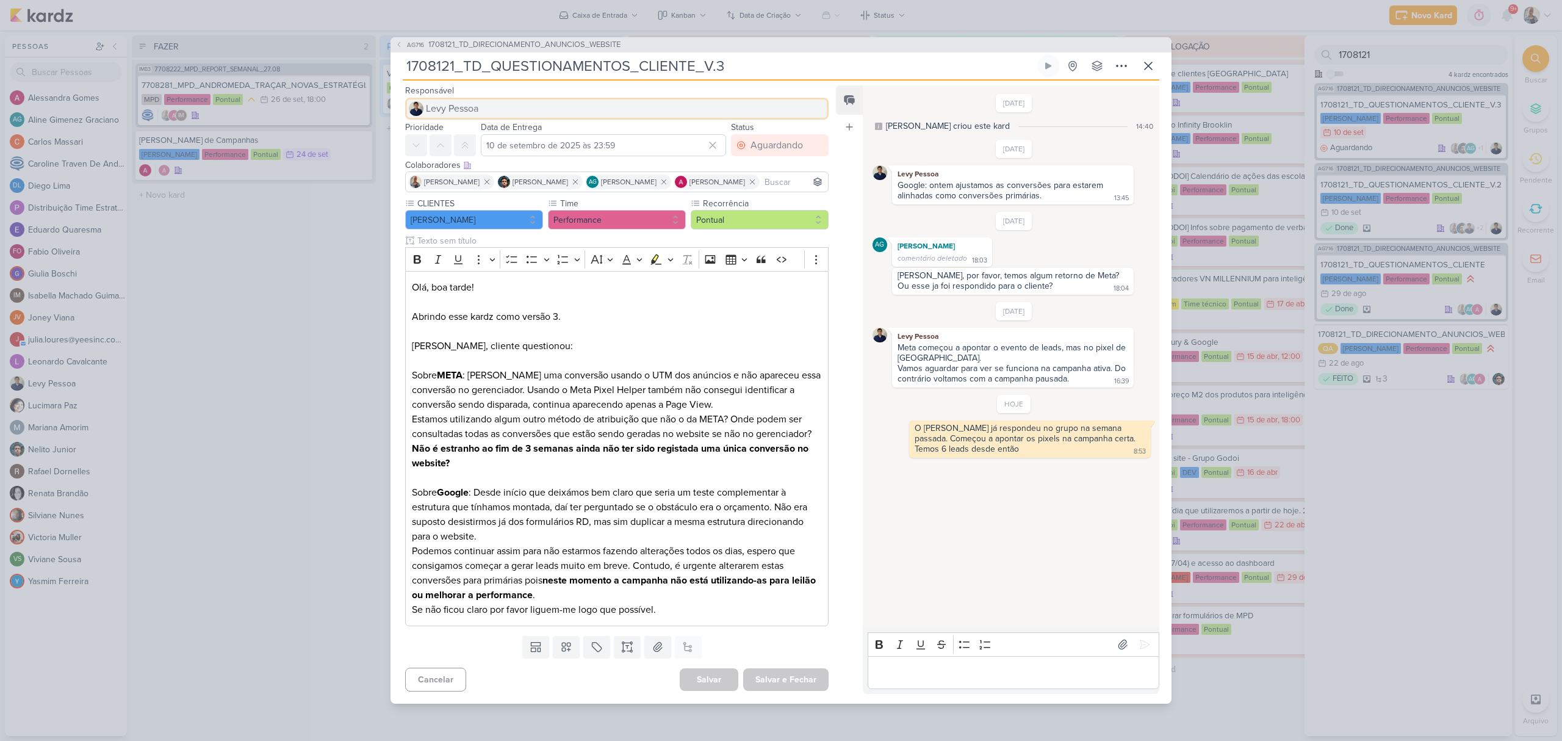
click at [467, 110] on span "Levy Pessoa" at bounding box center [452, 108] width 52 height 15
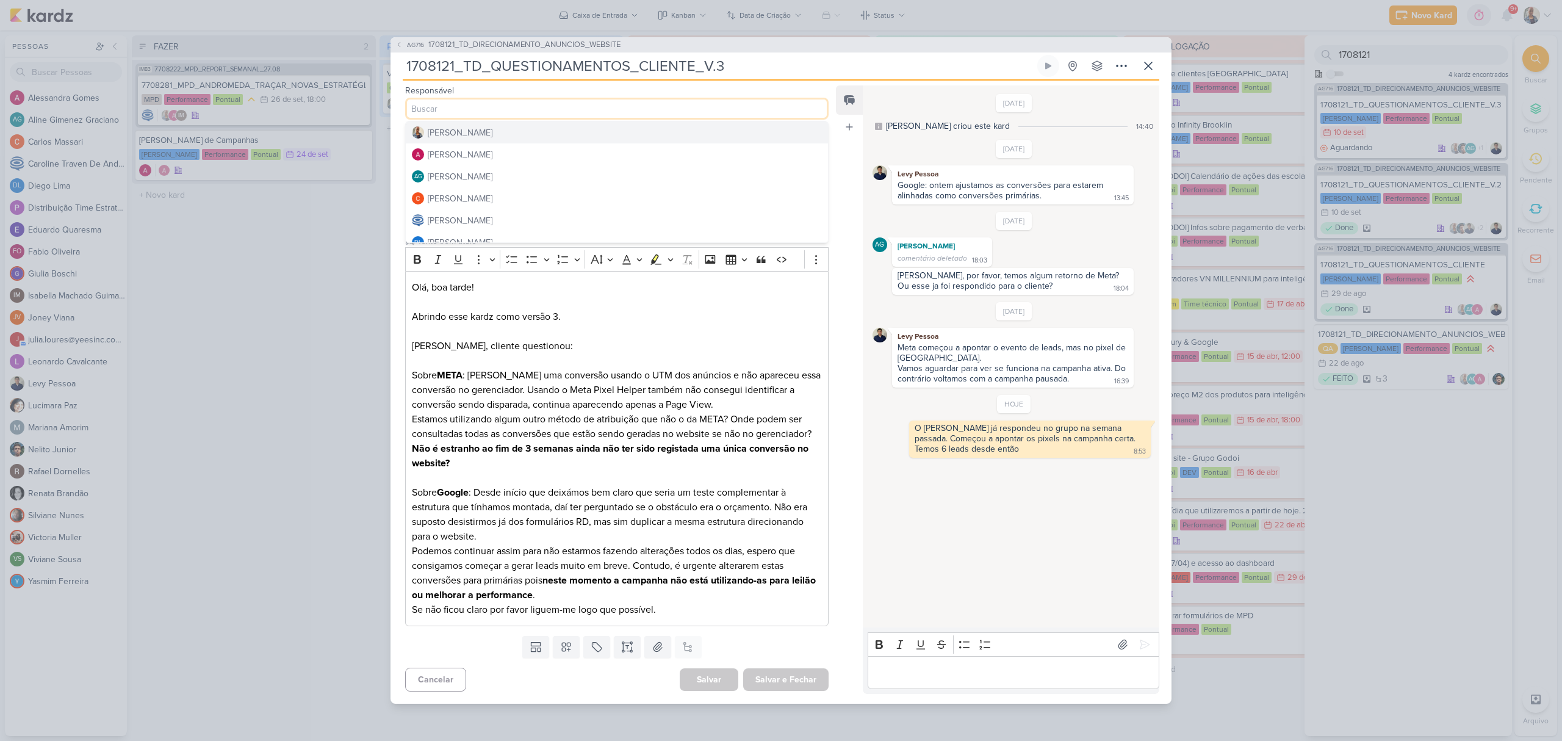
click at [467, 127] on div "[PERSON_NAME]" at bounding box center [460, 132] width 65 height 13
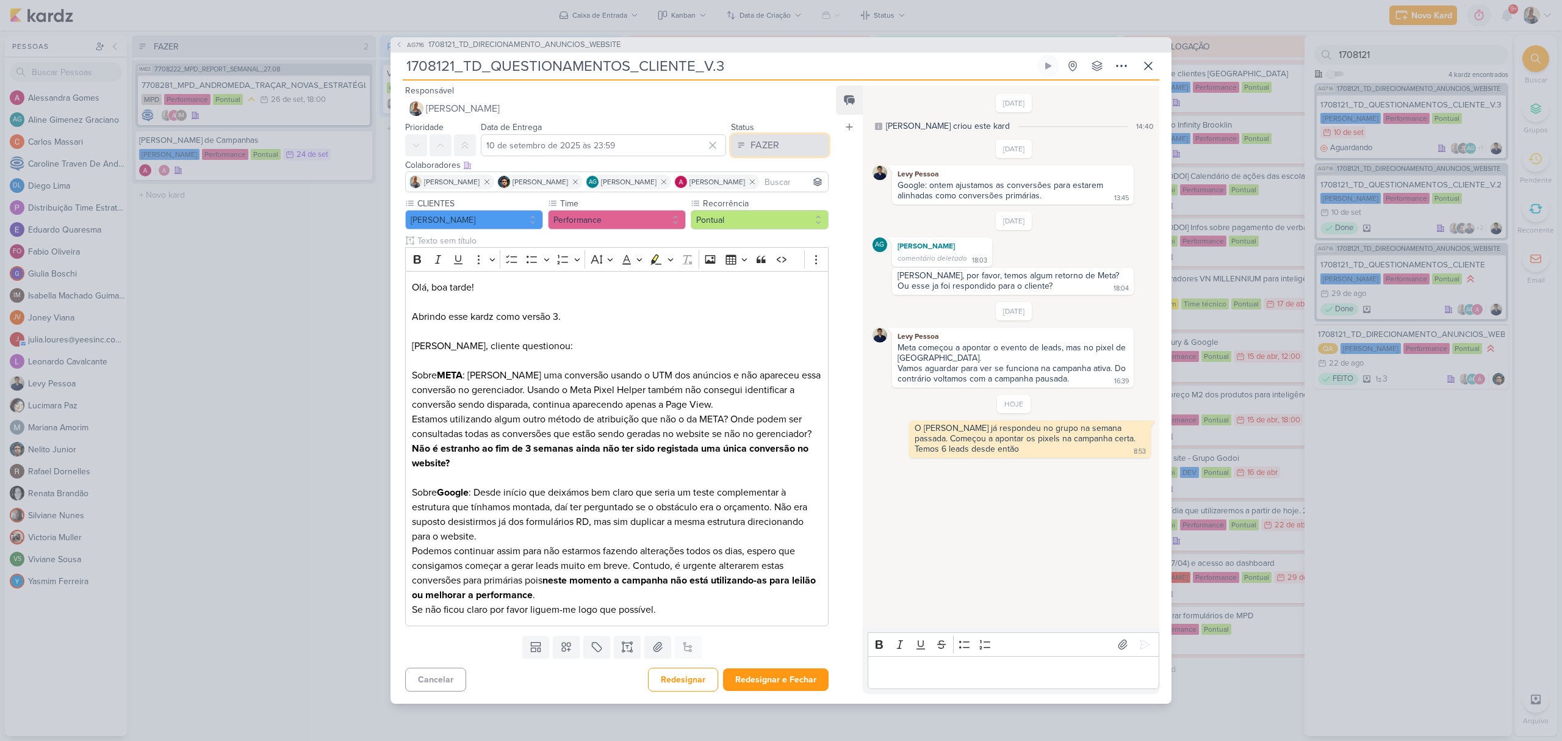
click at [768, 147] on div "FAZER" at bounding box center [765, 145] width 29 height 15
click at [762, 237] on div "FEITO" at bounding box center [755, 233] width 23 height 13
click at [767, 686] on button "Redesignar e Fechar" at bounding box center [776, 679] width 106 height 23
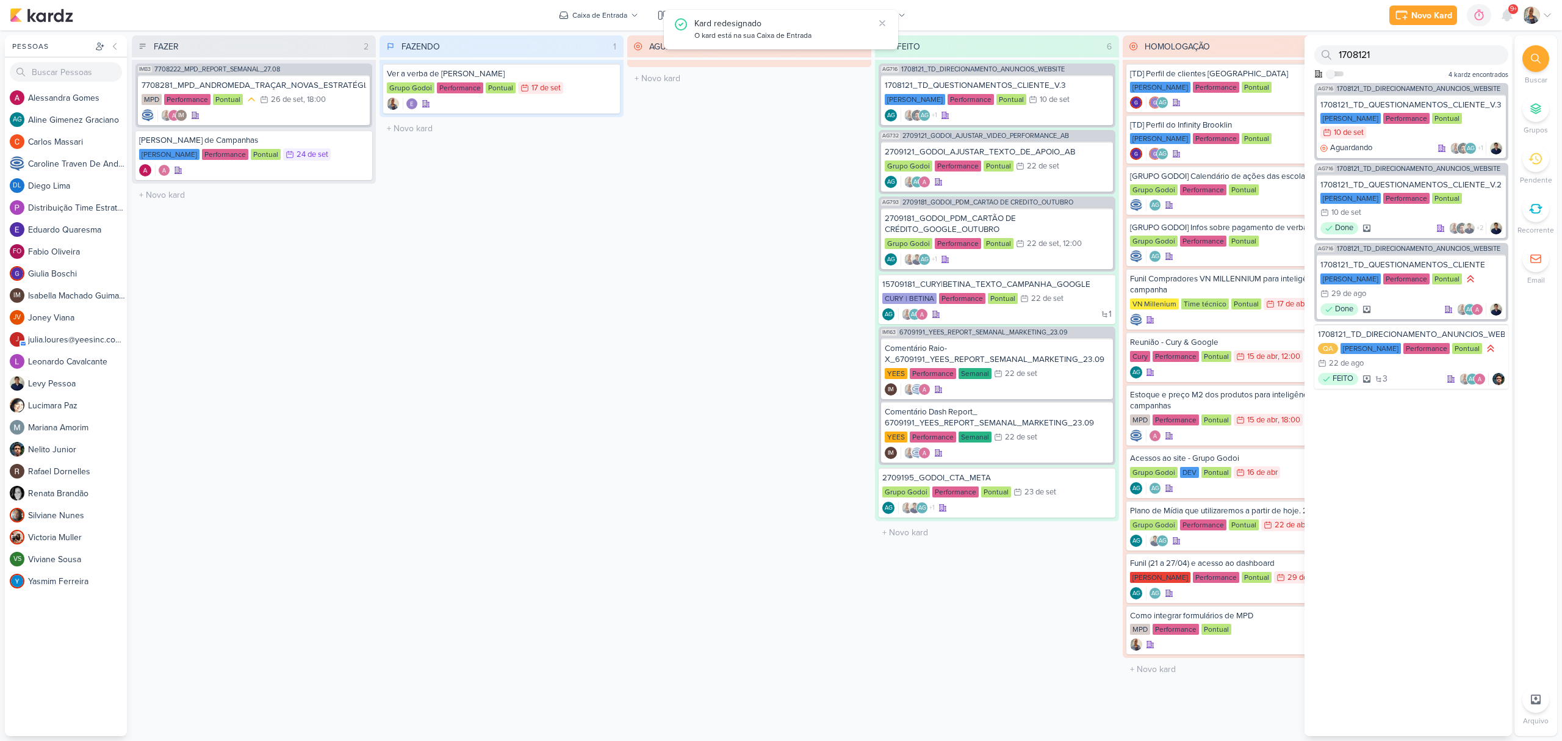
click at [981, 599] on div "FEITO 6 Mover Para Esquerda Mover Para Direita [GEOGRAPHIC_DATA] AG716 1708121_…" at bounding box center [997, 385] width 244 height 701
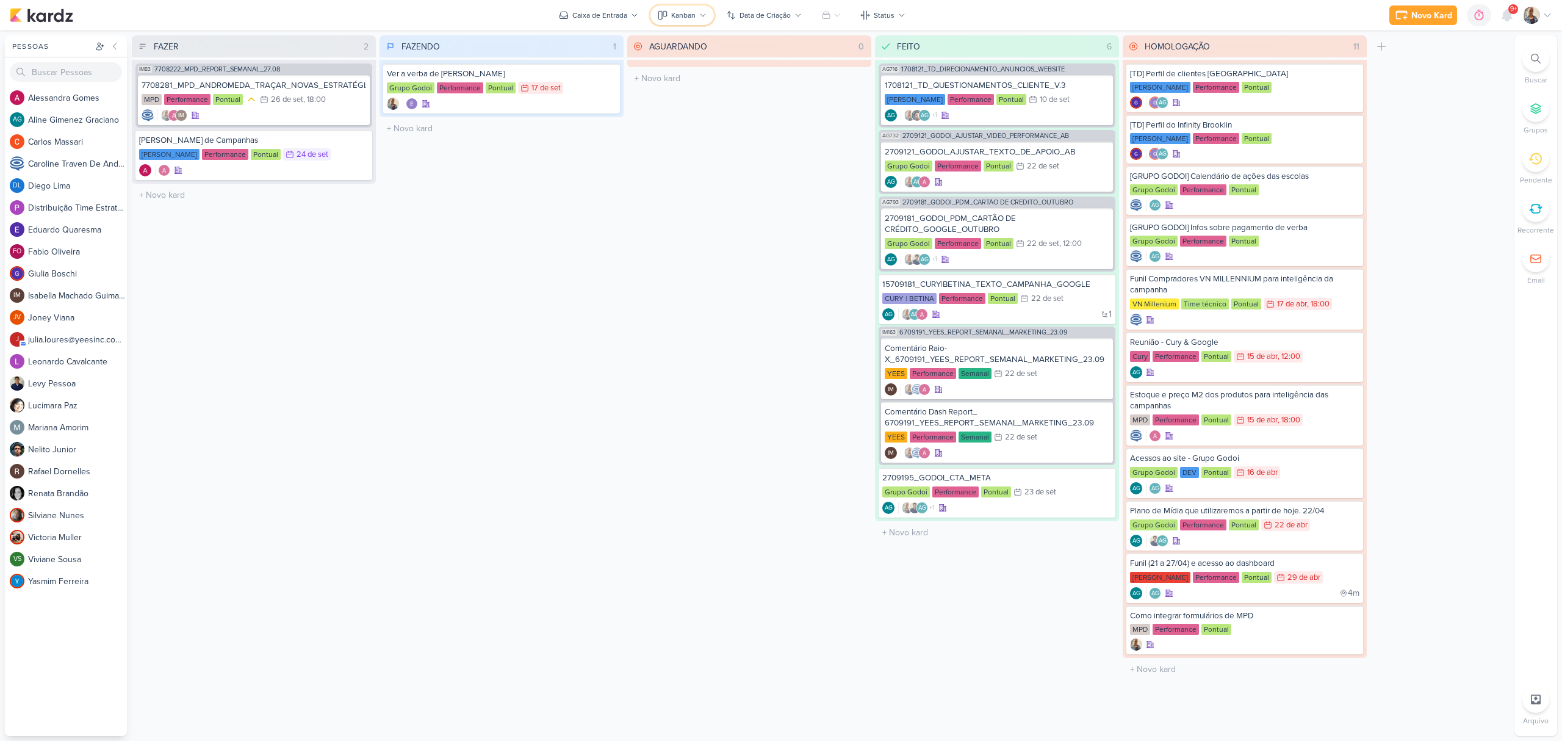
click at [663, 15] on icon at bounding box center [663, 15] width 10 height 10
click at [718, 125] on button "Lista" at bounding box center [711, 128] width 121 height 23
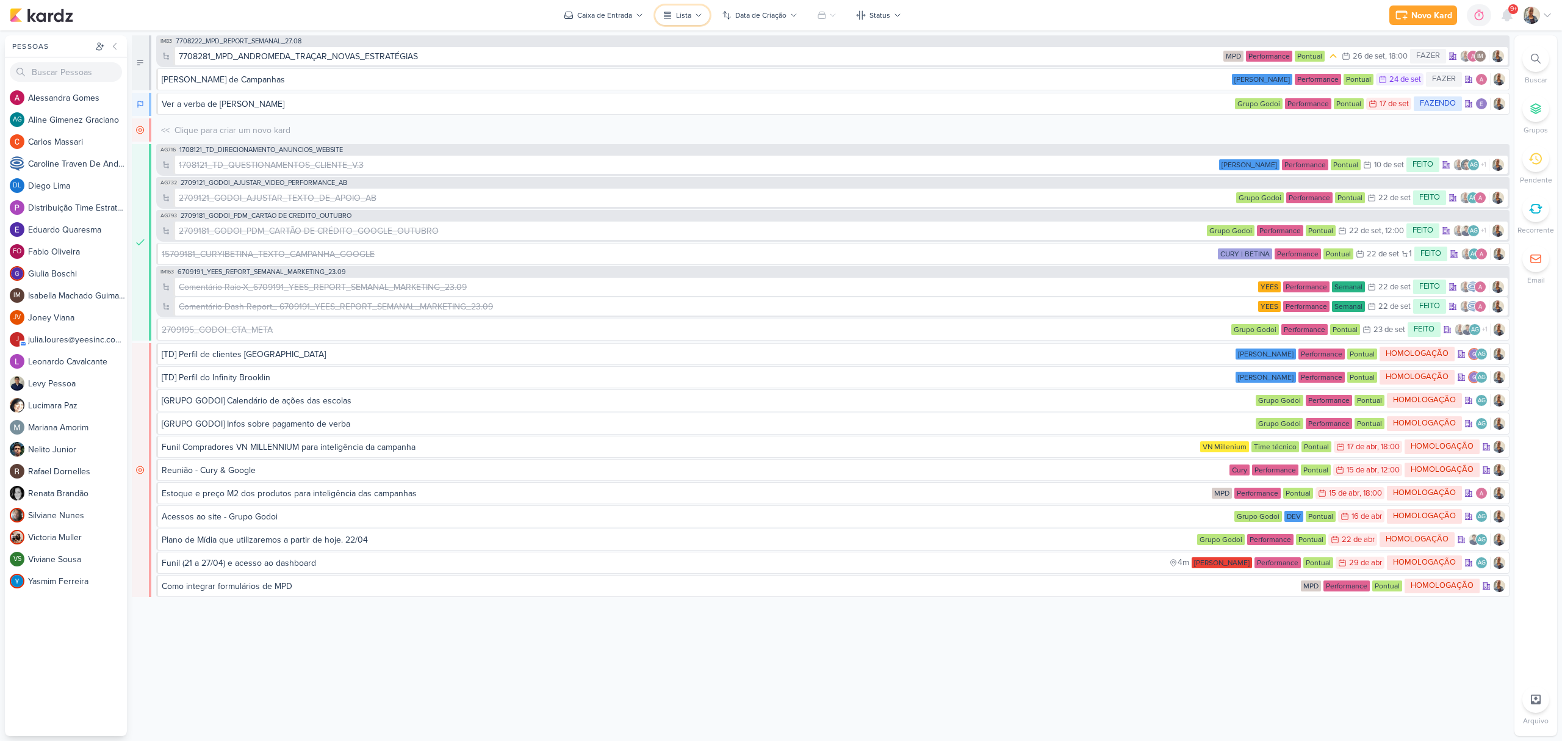
click at [677, 20] on div "Lista" at bounding box center [683, 15] width 15 height 11
click at [708, 57] on div "Kanban" at bounding box center [696, 60] width 28 height 13
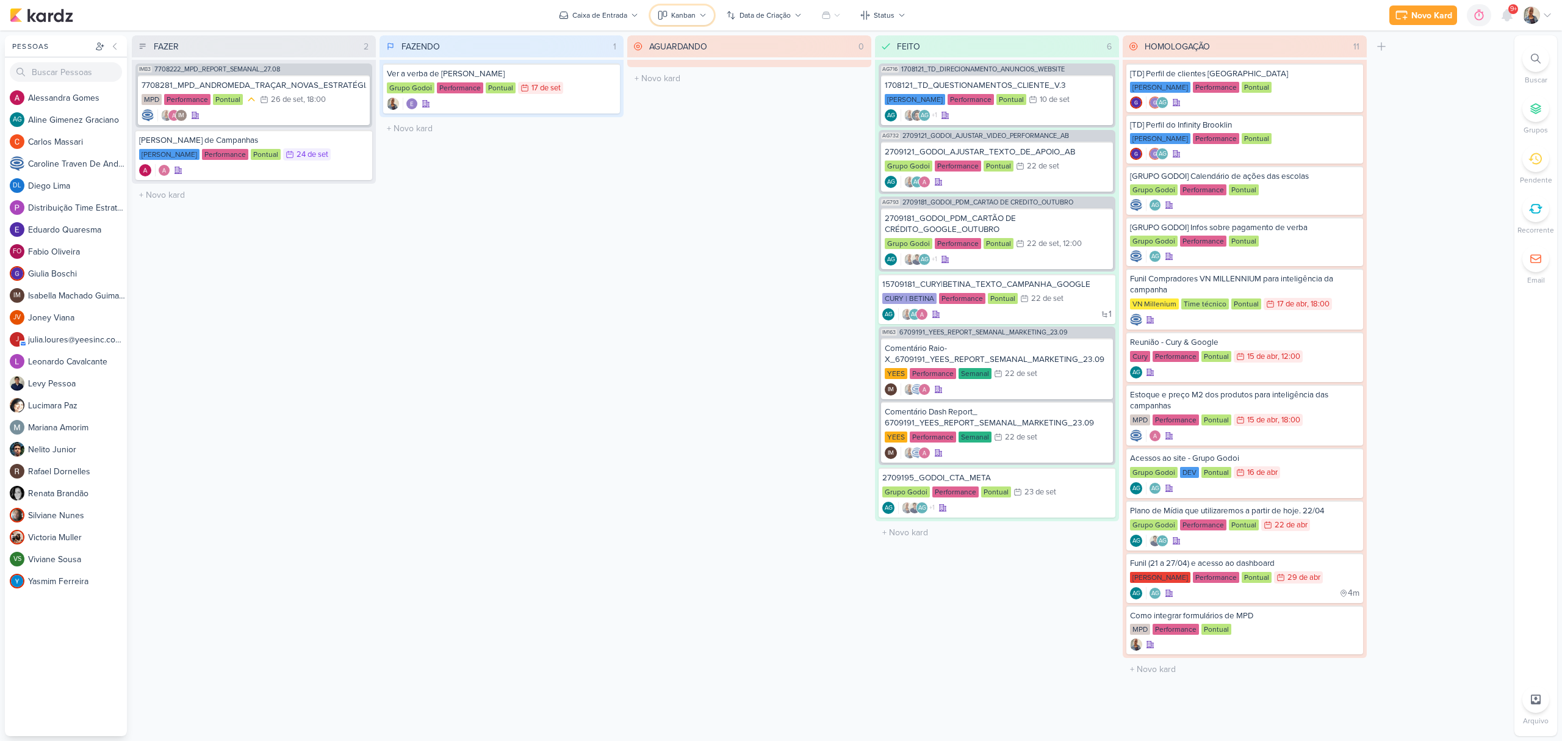
click at [692, 20] on div "Kanban" at bounding box center [683, 15] width 24 height 11
click at [685, 101] on div "Calendário" at bounding box center [697, 105] width 40 height 13
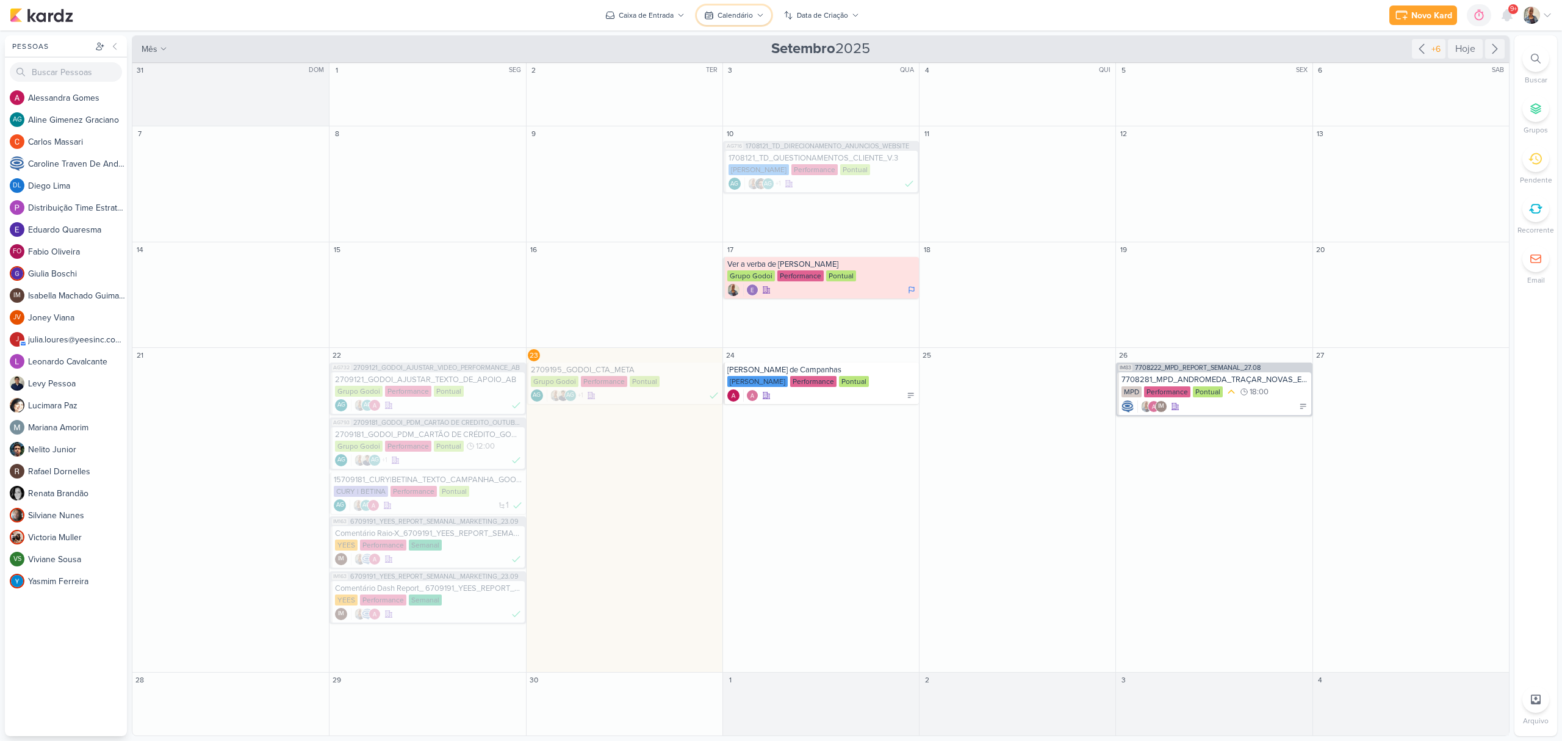
click at [721, 13] on div "Calendário" at bounding box center [735, 15] width 35 height 11
click at [742, 61] on div "Kanban" at bounding box center [737, 60] width 28 height 13
click at [742, 61] on div "Caixa de Entrada visão Caixa de Entrada A caixa de entrada mostra todos os kard…" at bounding box center [821, 385] width 1379 height 701
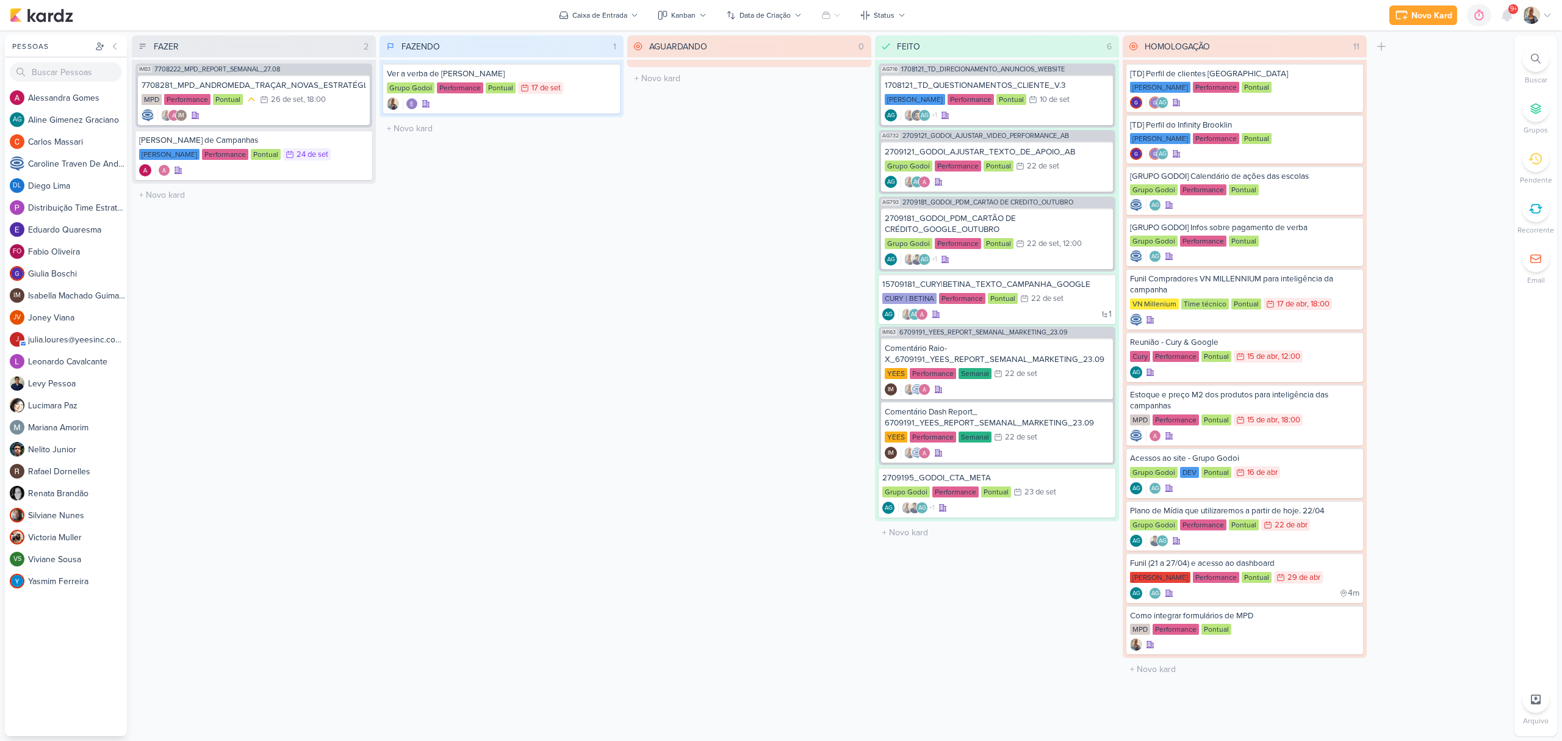
click at [607, 2] on div "Novo Kard Ctrl + k 0h0m Sessão desligada... Hoje 0h0m Semana 0h0m Mês 0h0m" at bounding box center [781, 15] width 1543 height 31
click at [618, 10] on div "Caixa de Entrada" at bounding box center [599, 15] width 55 height 11
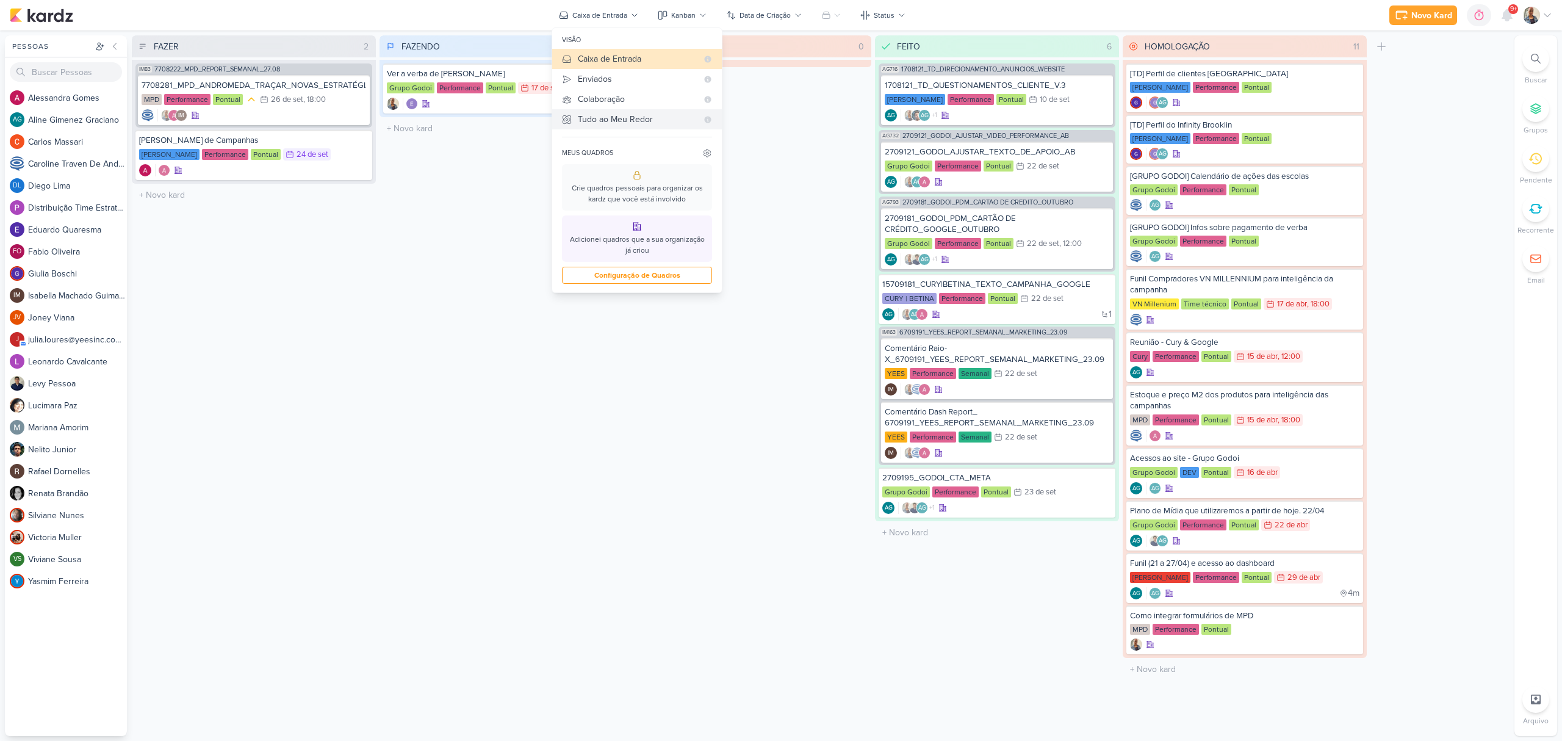
click at [627, 124] on div "Tudo ao Meu Redor" at bounding box center [638, 119] width 120 height 13
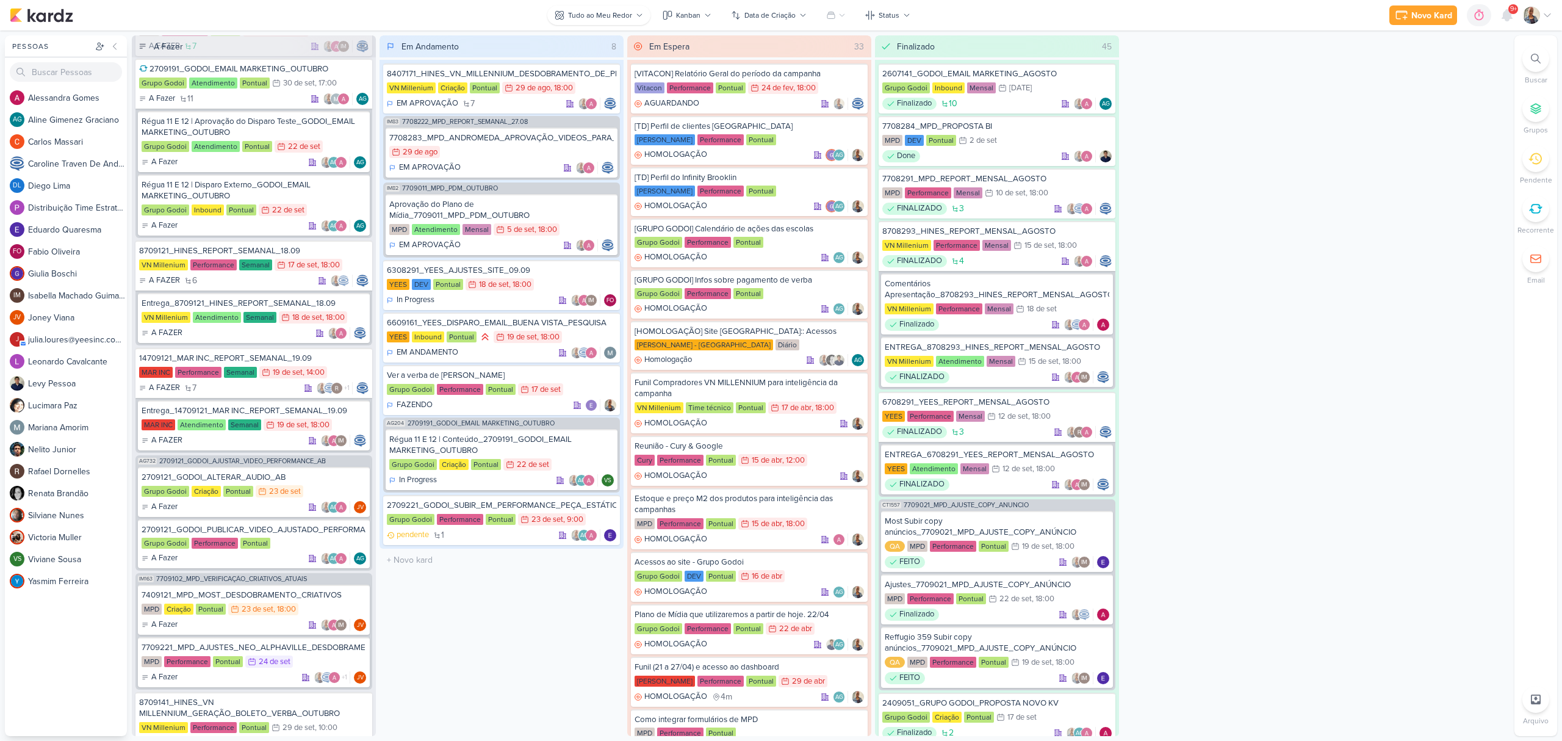
scroll to position [976, 0]
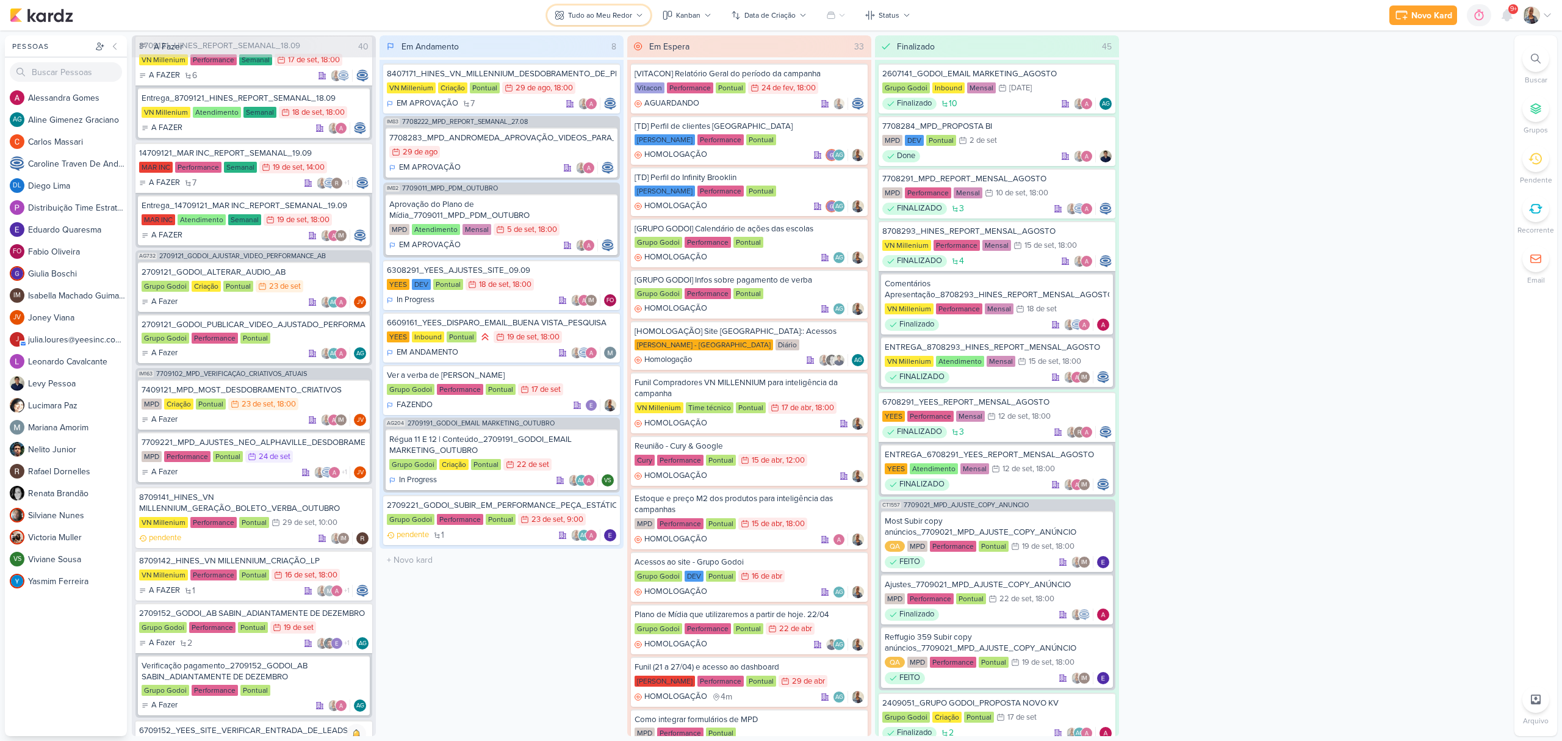
click at [596, 8] on button "Tudo ao Meu Redor" at bounding box center [598, 15] width 103 height 20
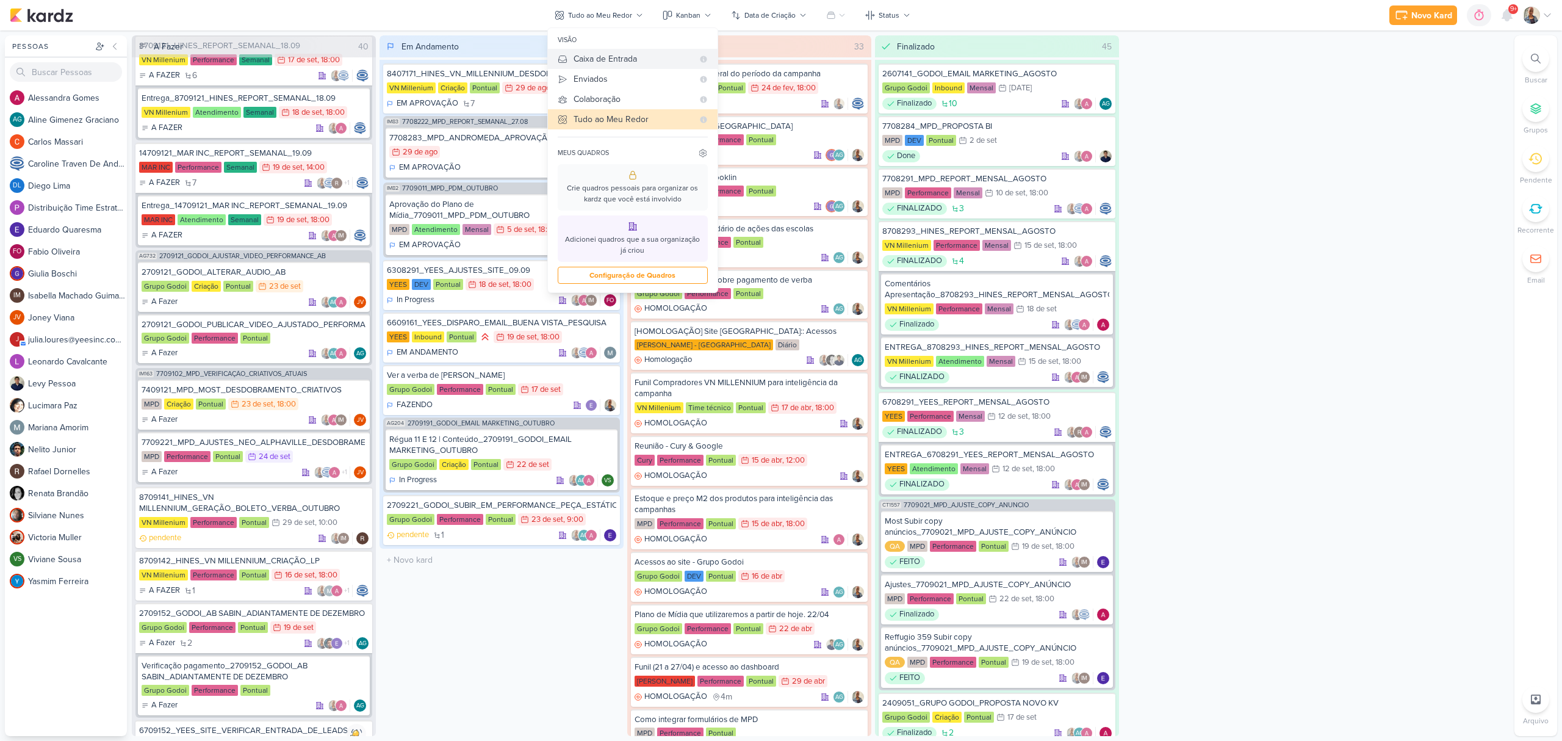
click at [621, 57] on div "Caixa de Entrada" at bounding box center [634, 58] width 120 height 13
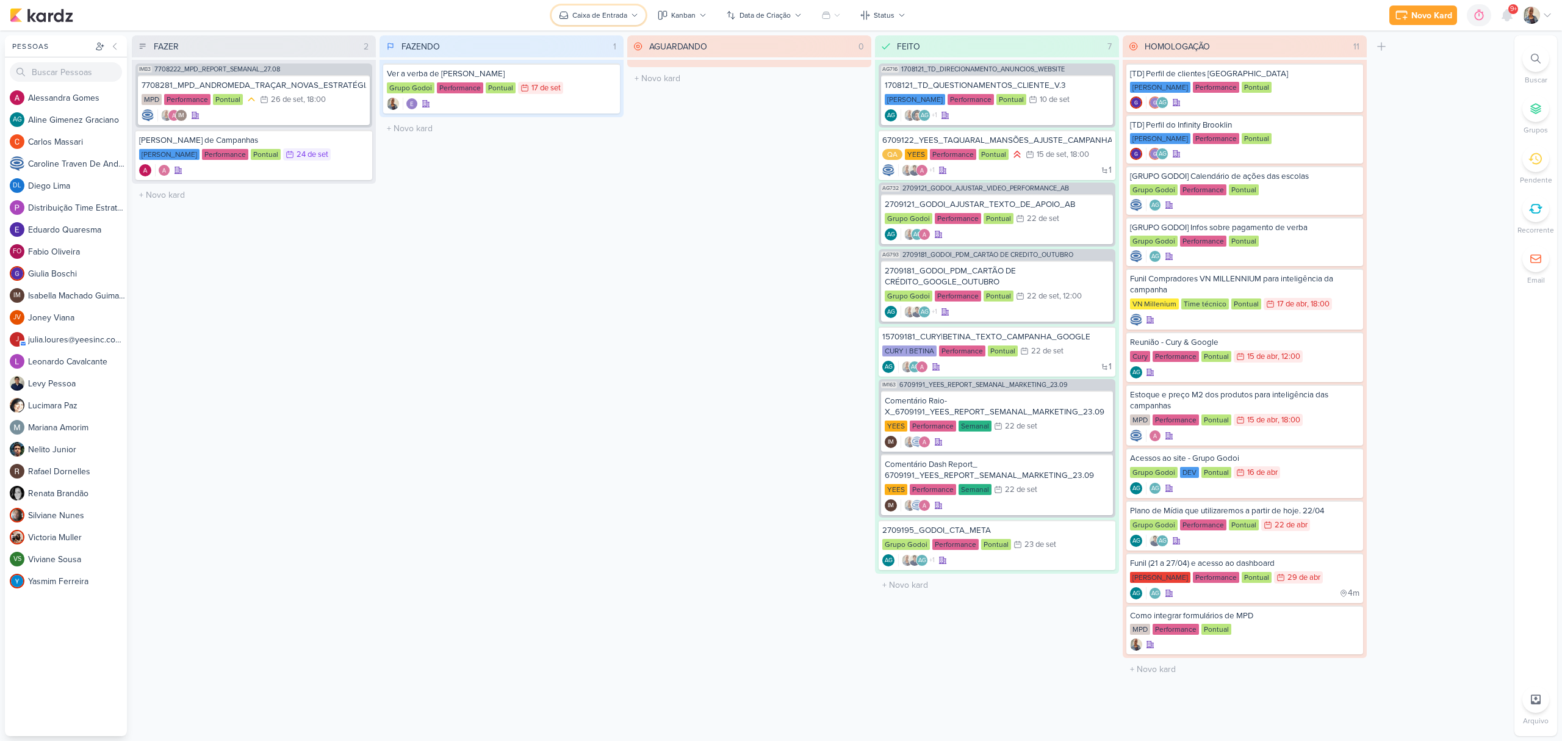
click at [608, 15] on div "Caixa de Entrada" at bounding box center [599, 15] width 55 height 11
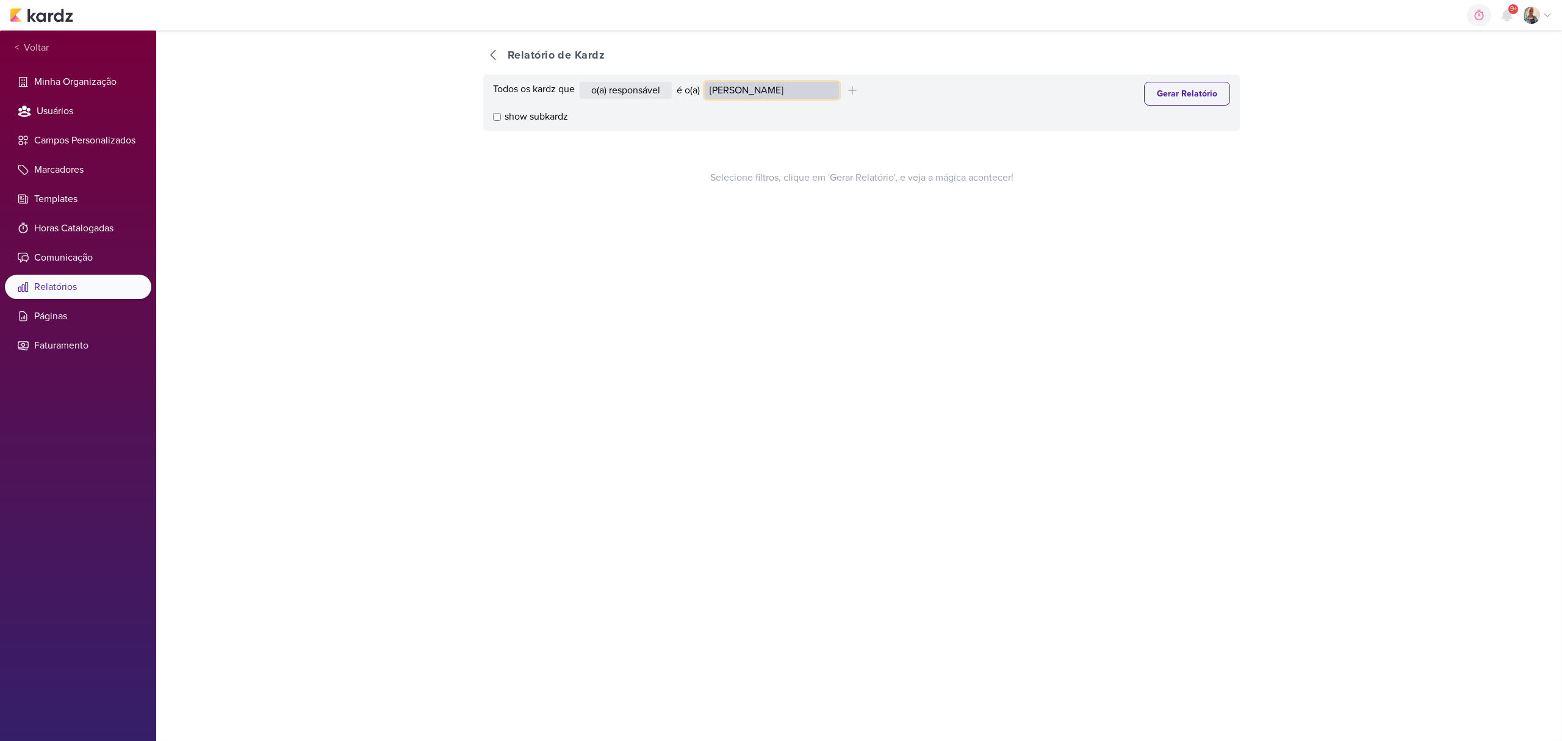
click at [754, 91] on select "[PERSON_NAME] [PERSON_NAME] Distribuição Time Estratégico [PERSON_NAME] [PERSON…" at bounding box center [772, 90] width 134 height 17
select select "4176"
click at [708, 82] on select "Alessandra Gomes Aline Gimenez Graciano Caroline Traven De Andrade Distribuição…" at bounding box center [772, 90] width 134 height 17
click at [1189, 95] on button "Gerar Relatório" at bounding box center [1187, 94] width 86 height 24
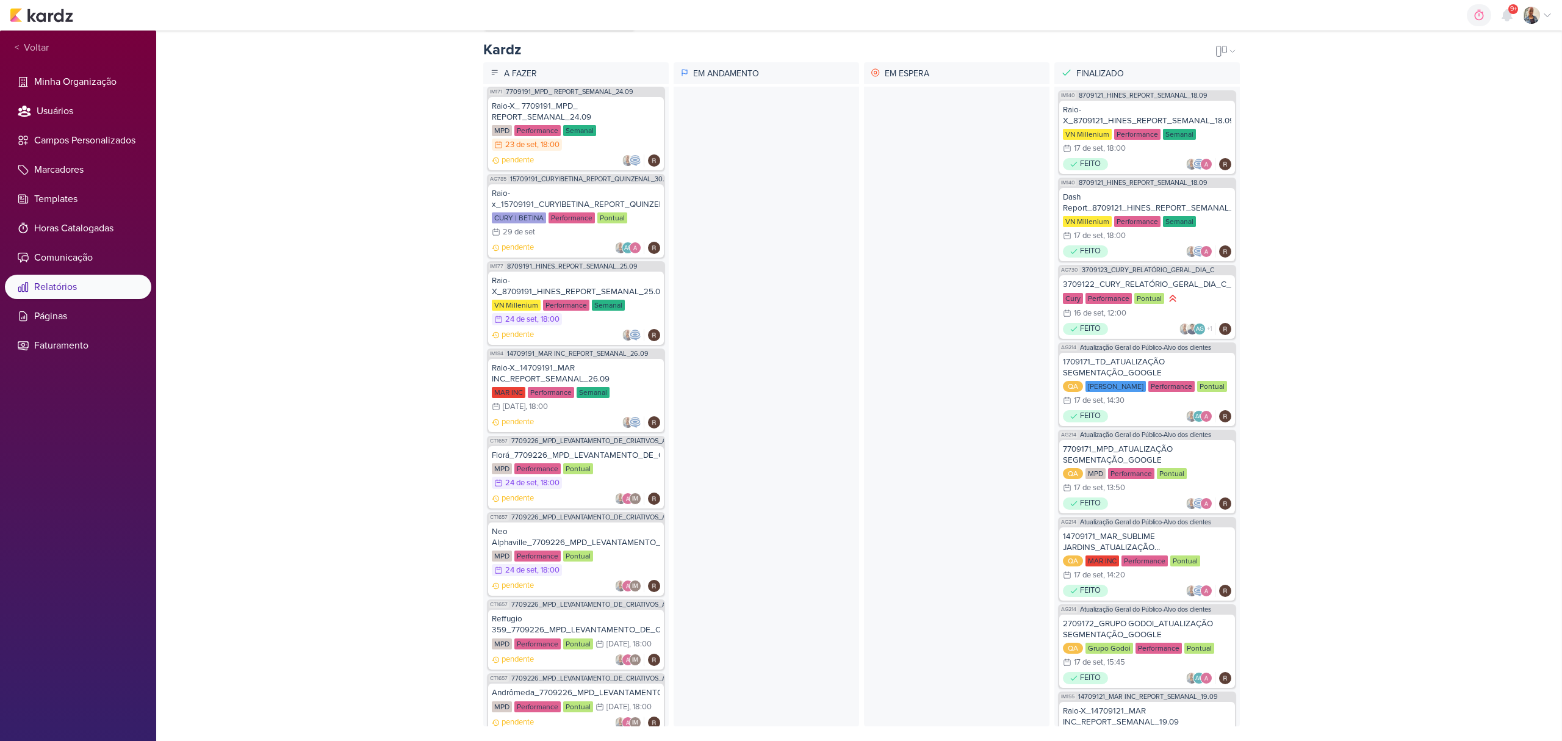
scroll to position [553, 0]
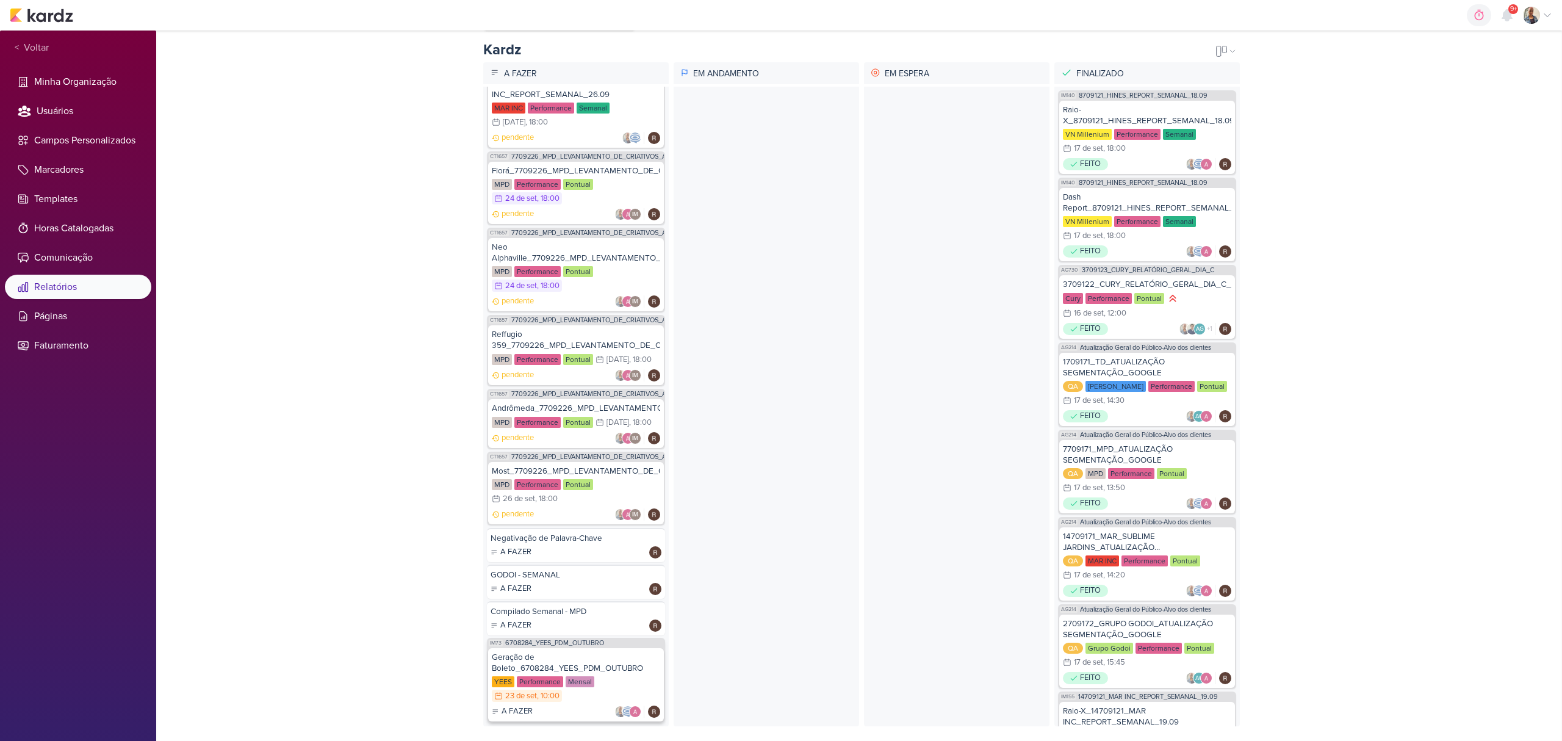
click at [601, 664] on div "Geração de Boleto_6708284_YEES_PDM_OUTUBRO YEES Performance Mensal 23/9 23 de s…" at bounding box center [576, 684] width 176 height 73
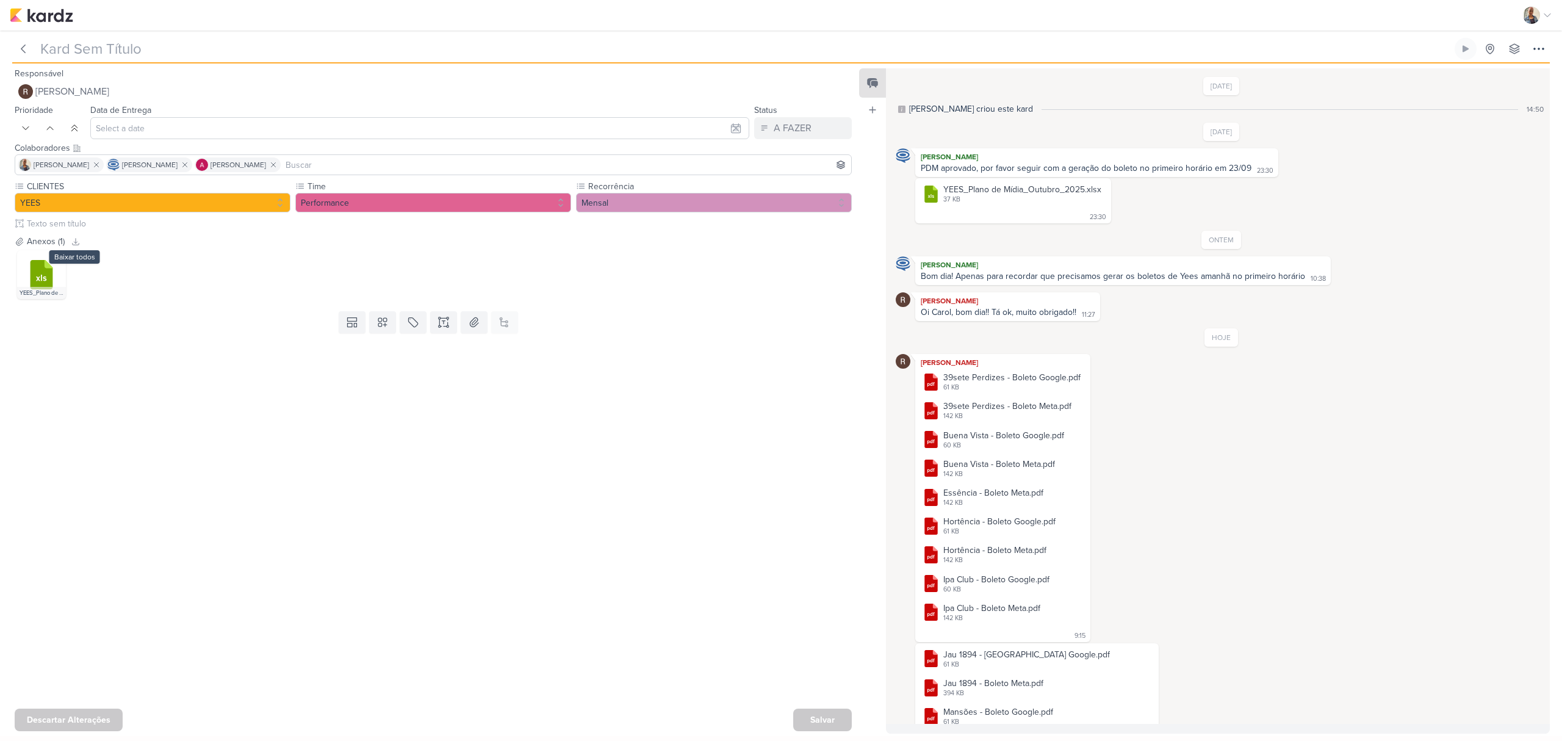
type input "Geração de Boleto_6708284_YEES_PDM_OUTUBRO"
type input "23 de setembro de 2025 às 10:00"
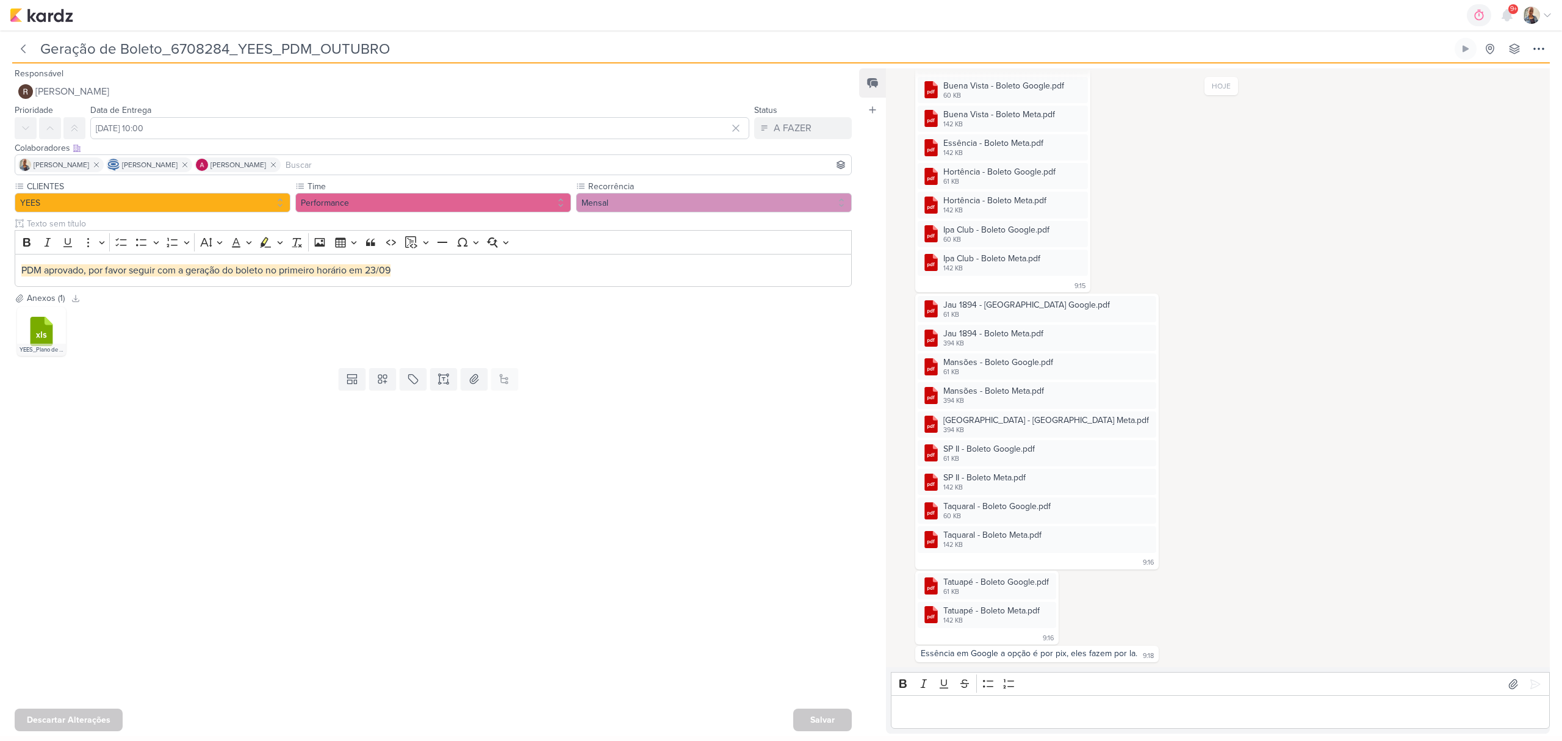
click at [1057, 716] on p "Editor editing area: main" at bounding box center [1221, 712] width 646 height 15
click at [1529, 682] on icon at bounding box center [1535, 684] width 12 height 12
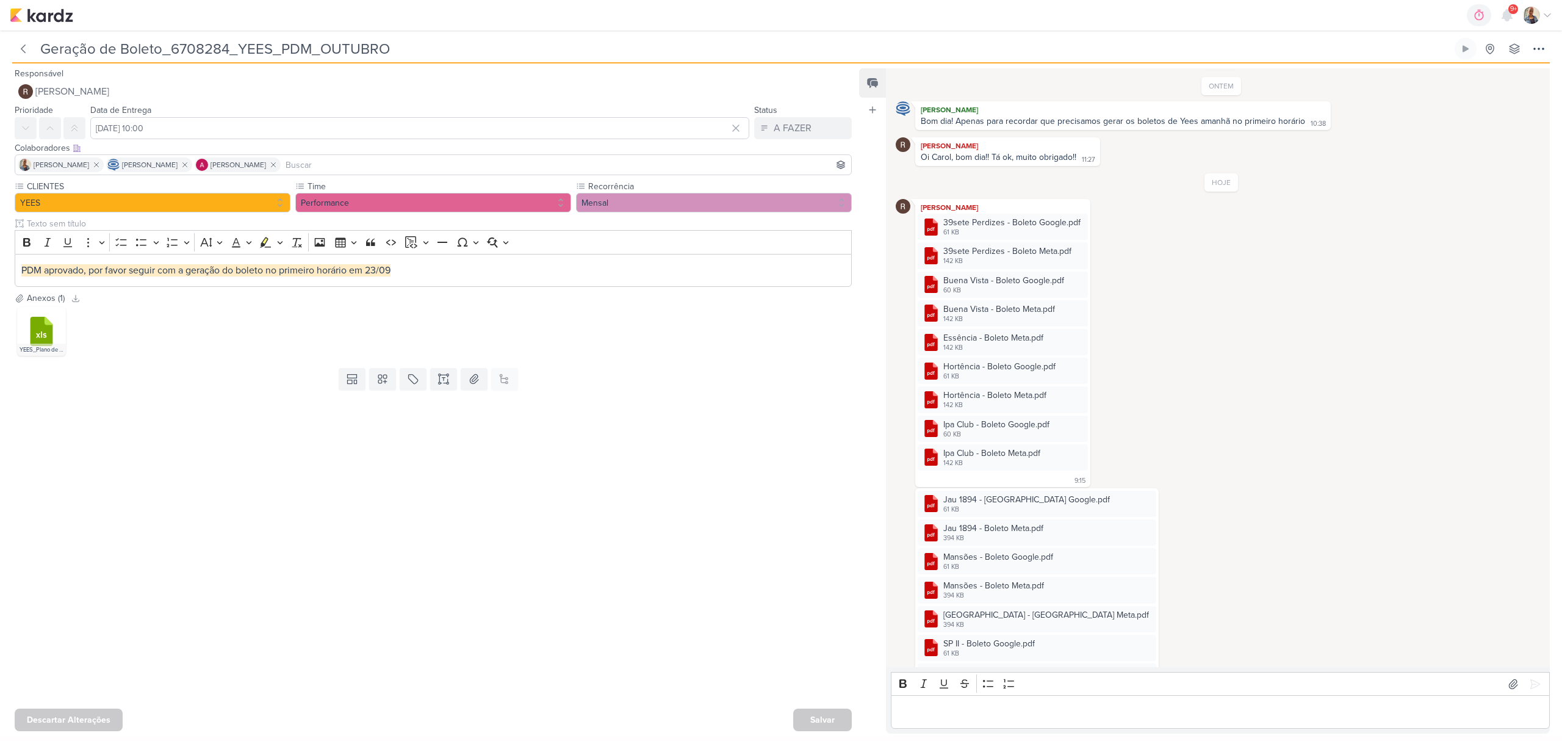
scroll to position [0, 0]
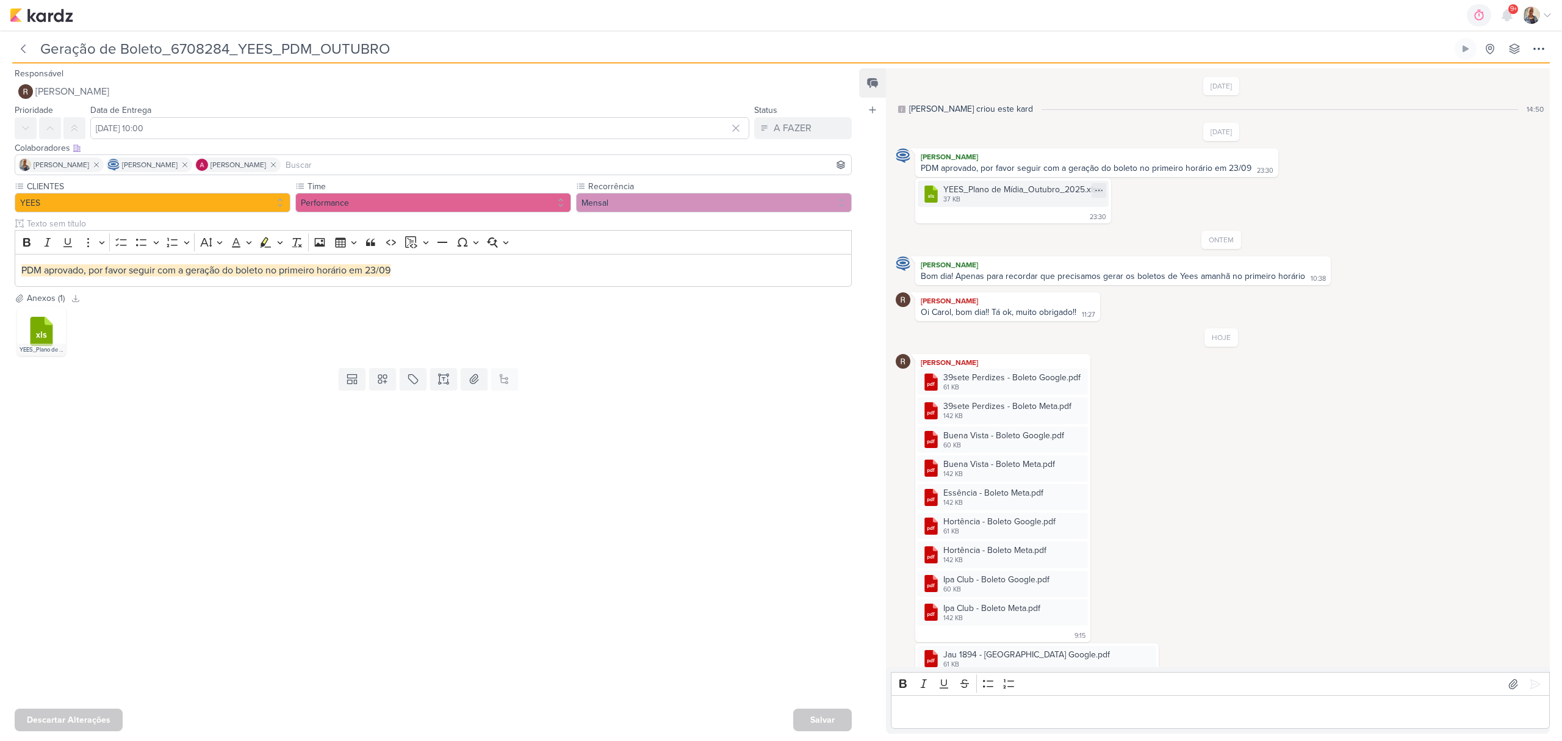
click at [990, 193] on div "YEES_Plano de Mídia_Outubro_2025.xlsx" at bounding box center [1022, 189] width 158 height 13
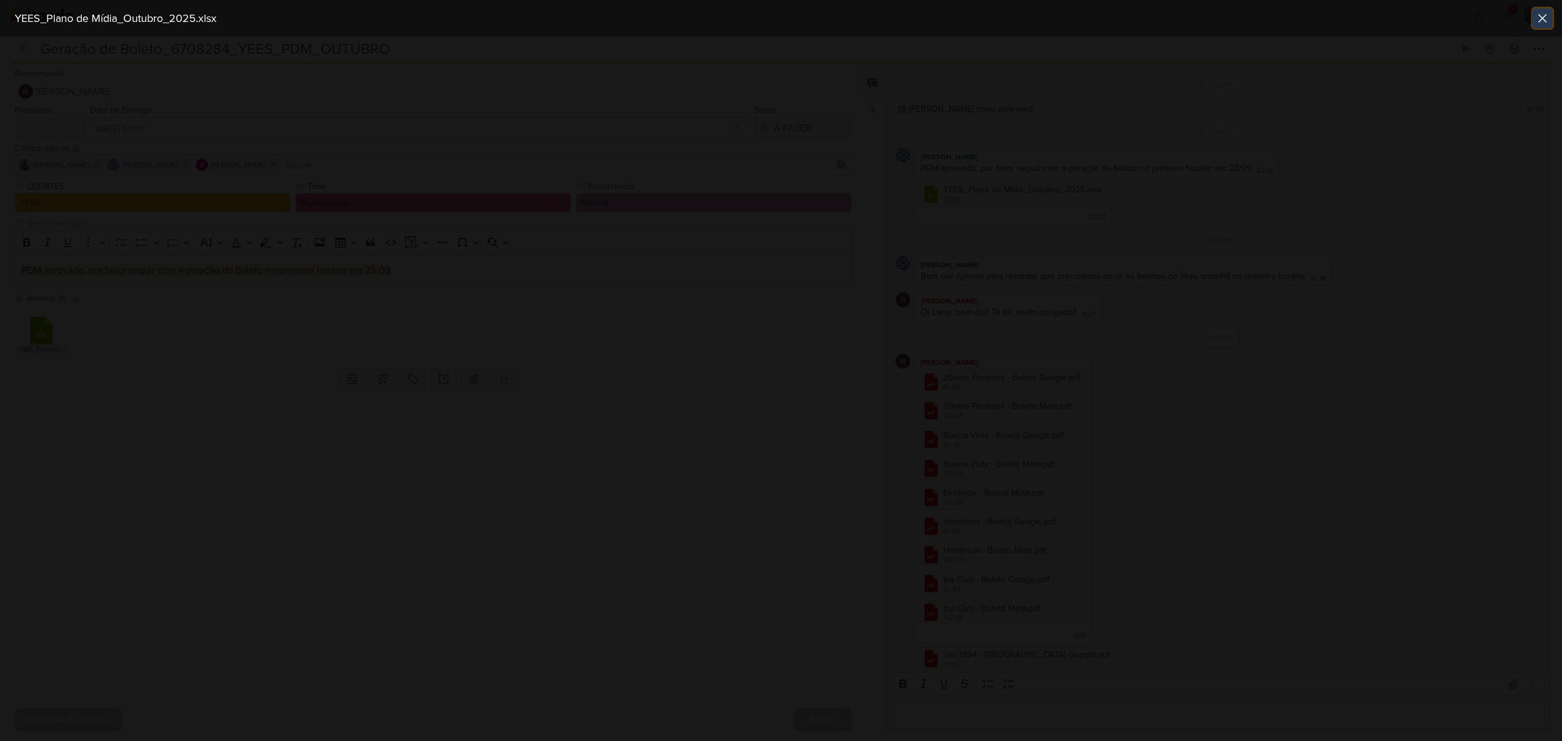
click at [1546, 16] on icon at bounding box center [1542, 18] width 15 height 15
